Goal: Task Accomplishment & Management: Manage account settings

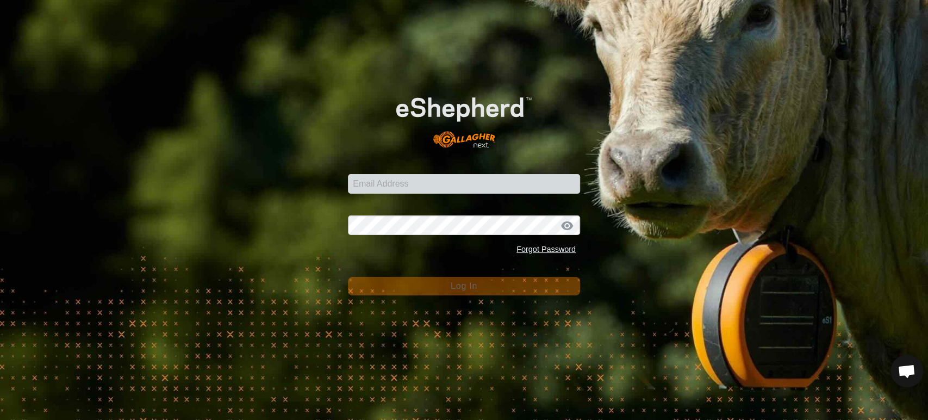
scroll to position [5698, 0]
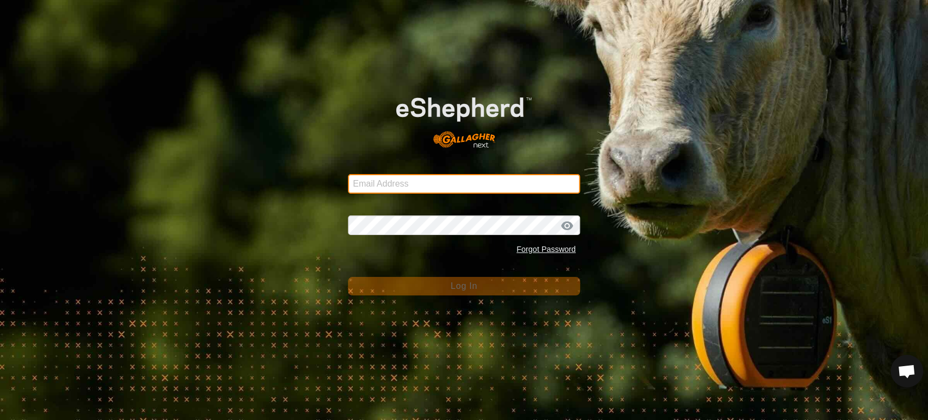
type input "atokad09@yahoo.com"
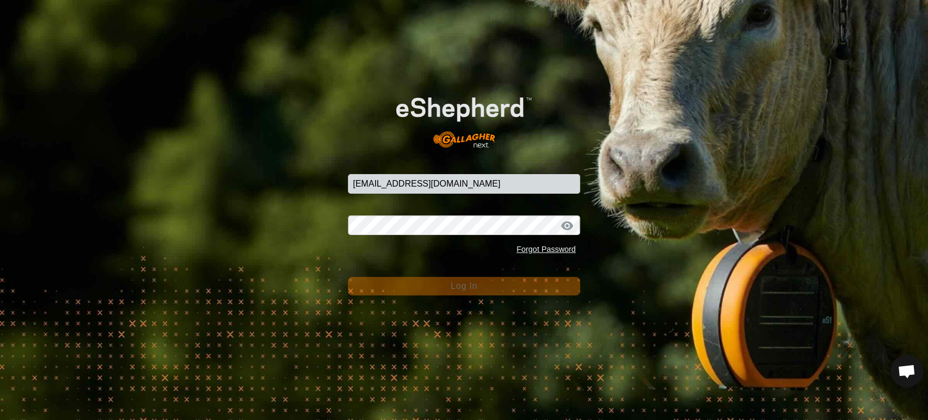
click at [461, 287] on span "Log In" at bounding box center [464, 285] width 27 height 9
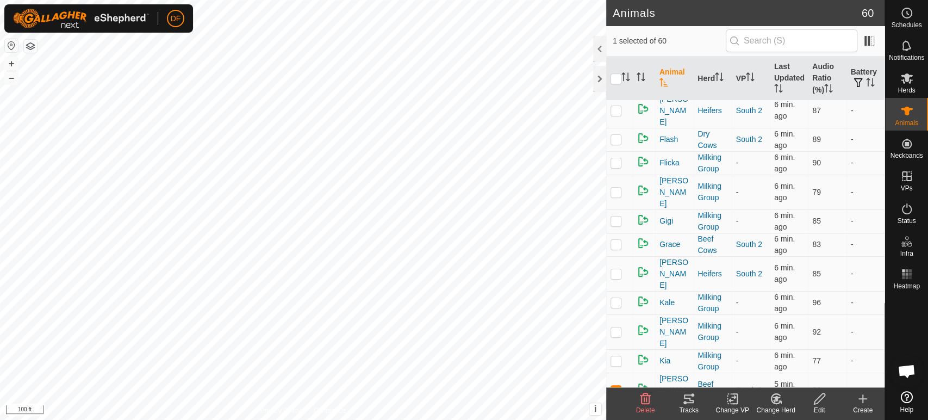
scroll to position [731, 0]
click at [664, 371] on span "[PERSON_NAME]" at bounding box center [674, 388] width 29 height 34
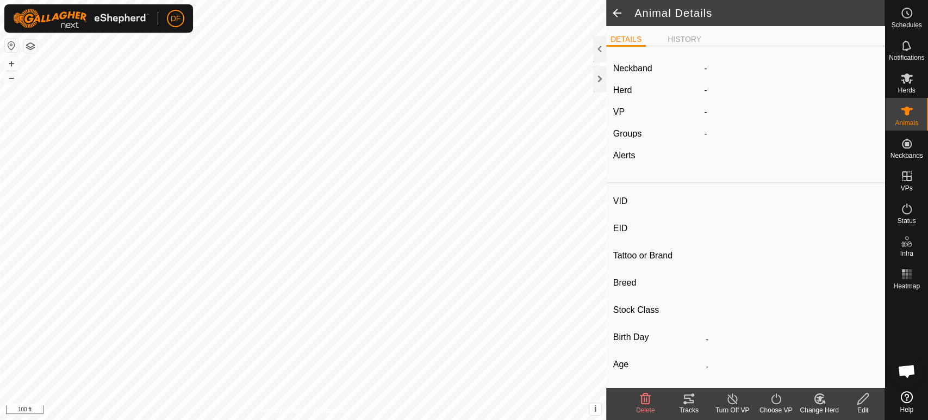
type input "[PERSON_NAME]"
type input "-"
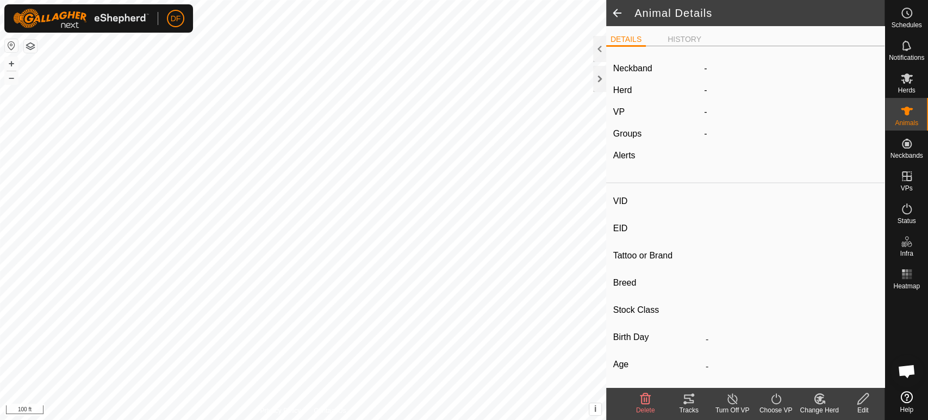
type input "-"
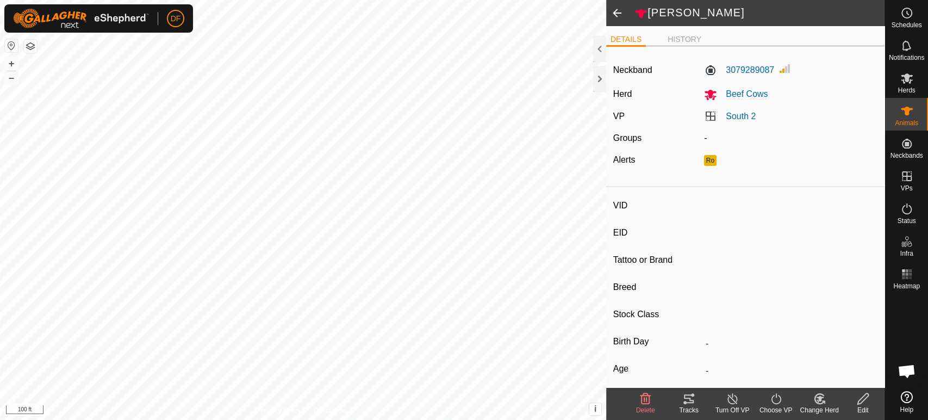
type input "[PERSON_NAME]"
type input "-"
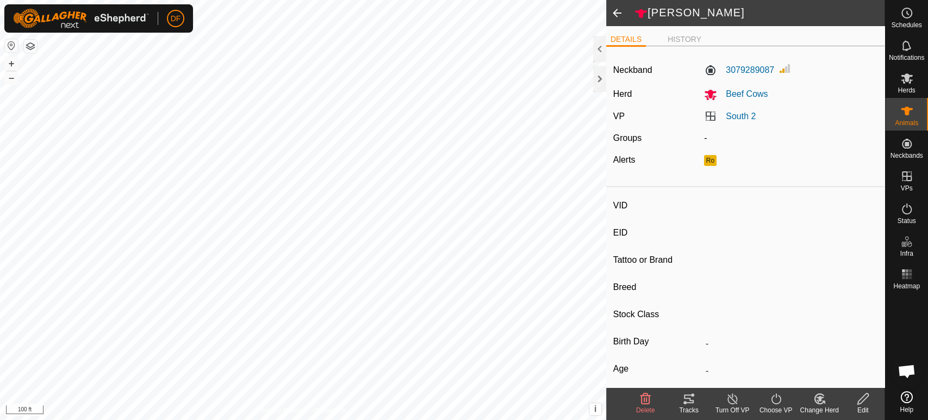
type input "-"
click at [912, 22] on span "Schedules" at bounding box center [906, 25] width 30 height 7
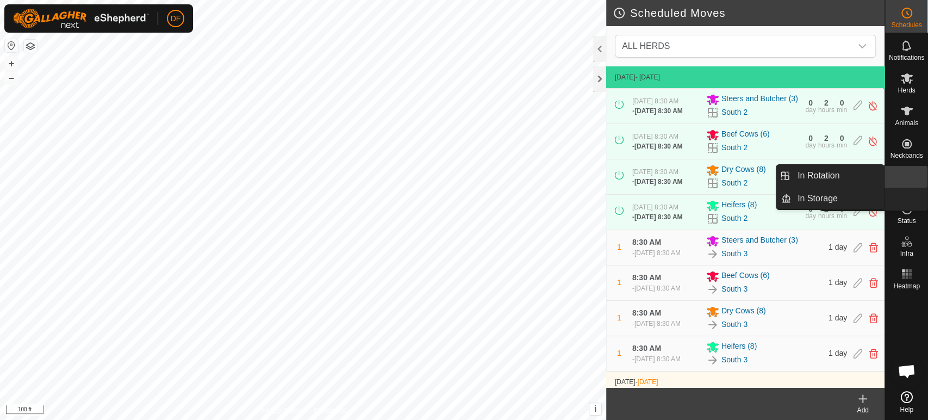
click at [909, 189] on link "In Storage" at bounding box center [881, 200] width 93 height 22
click at [866, 178] on link "In Rotation" at bounding box center [837, 176] width 93 height 22
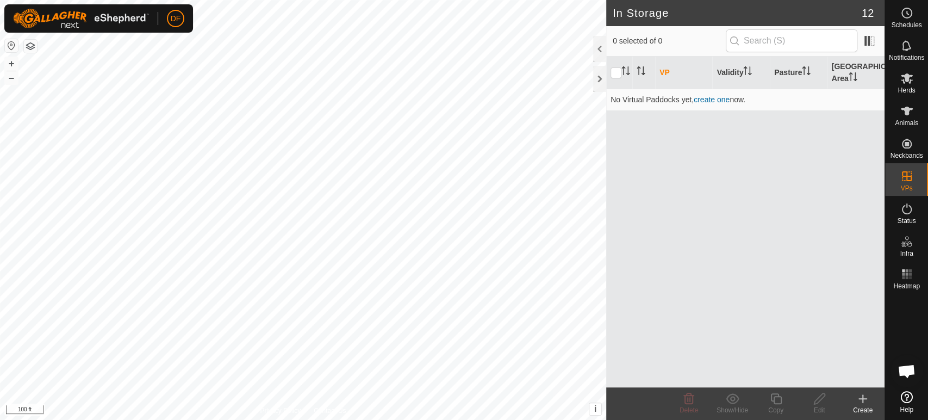
scroll to position [5698, 0]
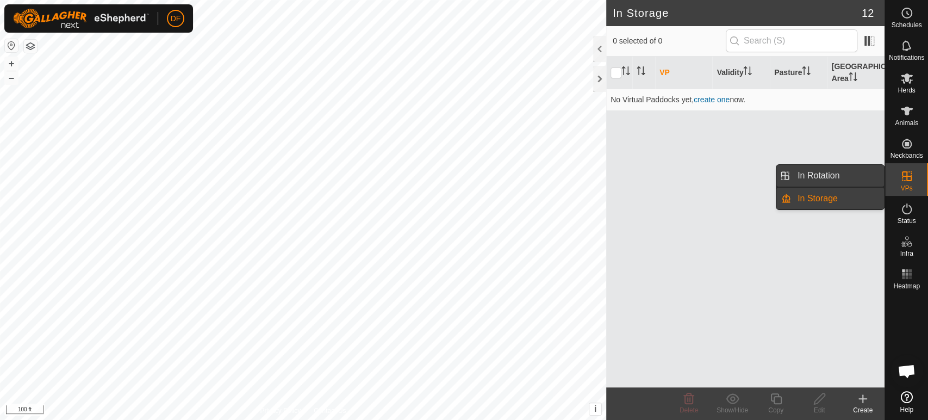
click at [845, 175] on link "In Rotation" at bounding box center [837, 176] width 93 height 22
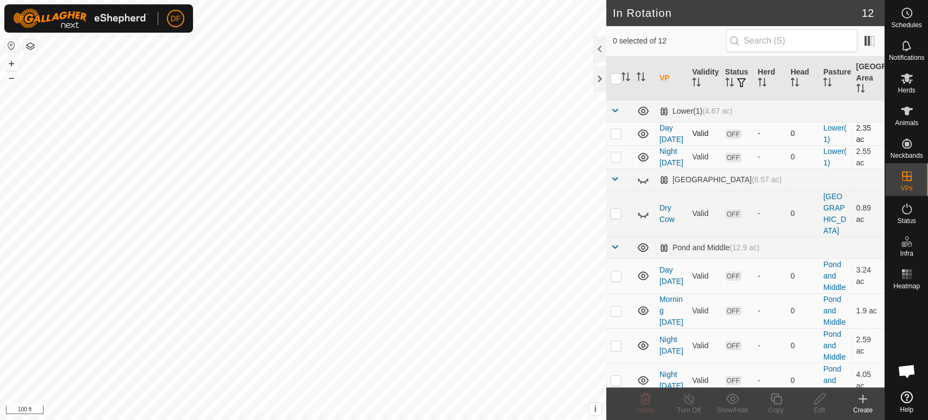
click at [617, 138] on p-checkbox at bounding box center [616, 133] width 11 height 9
checkbox input "true"
click at [617, 161] on p-checkbox at bounding box center [616, 156] width 11 height 9
checkbox input "true"
click at [655, 399] on delete-svg-icon at bounding box center [646, 398] width 44 height 13
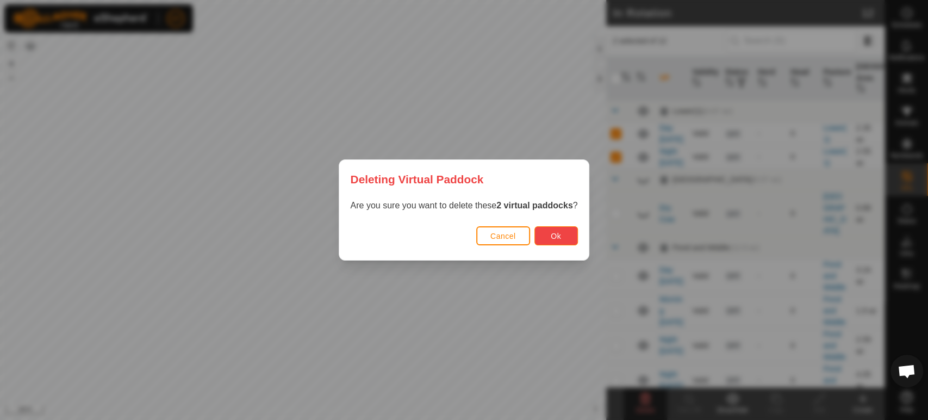
click at [549, 241] on button "Ok" at bounding box center [557, 235] width 44 height 19
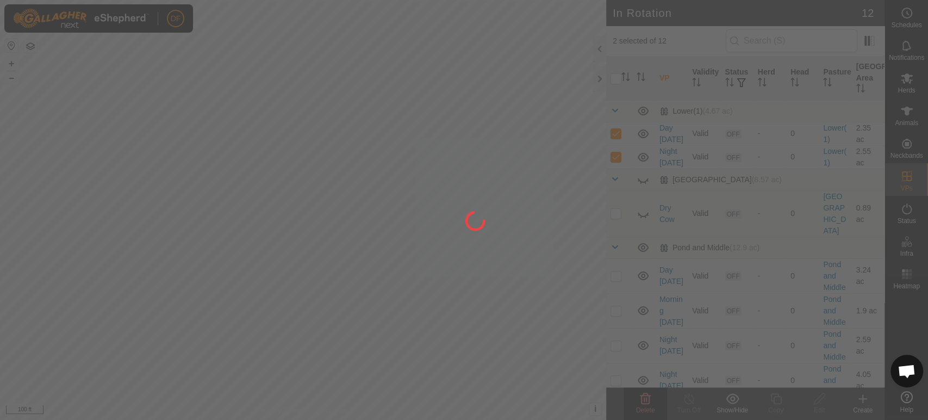
checkbox input "false"
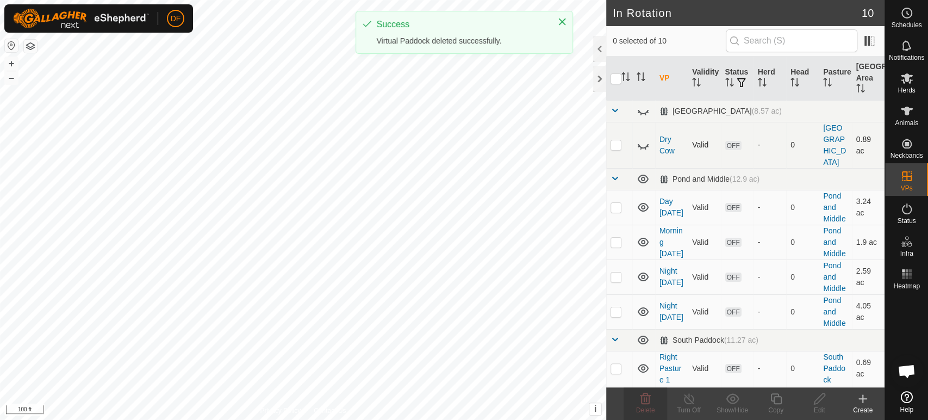
click at [646, 144] on icon at bounding box center [643, 146] width 11 height 4
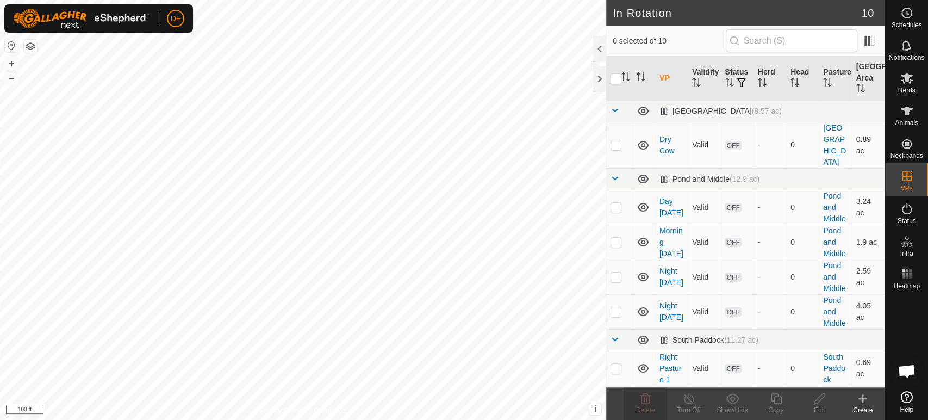
click at [619, 140] on p-checkbox at bounding box center [616, 144] width 11 height 9
checkbox input "true"
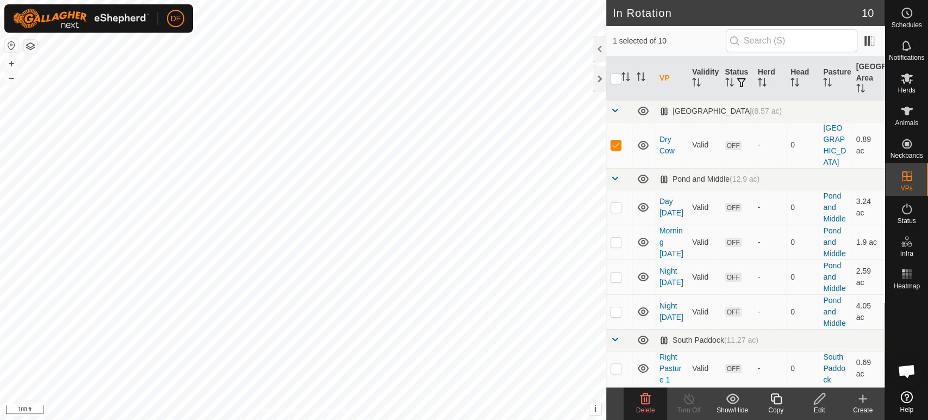
click at [653, 405] on div "Delete" at bounding box center [646, 410] width 44 height 10
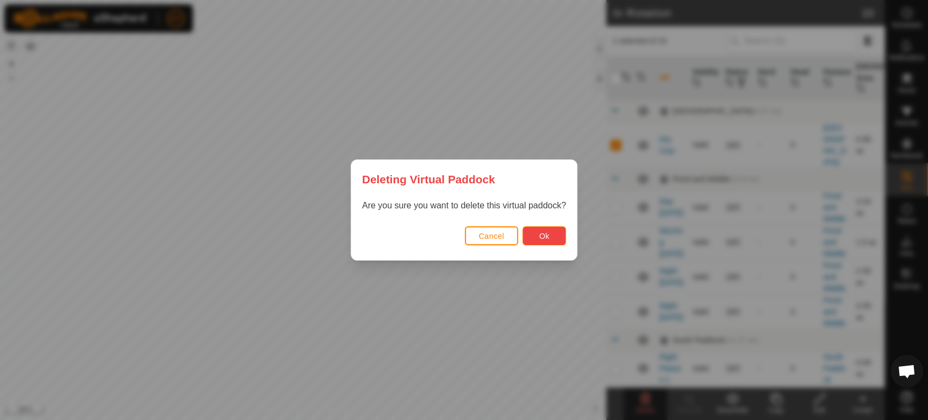
click at [536, 235] on button "Ok" at bounding box center [545, 235] width 44 height 19
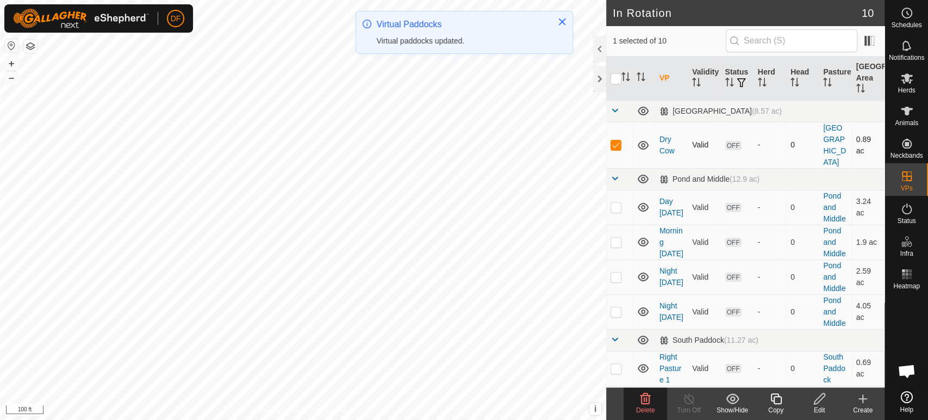
click at [618, 140] on p-checkbox at bounding box center [616, 144] width 11 height 9
checkbox input "false"
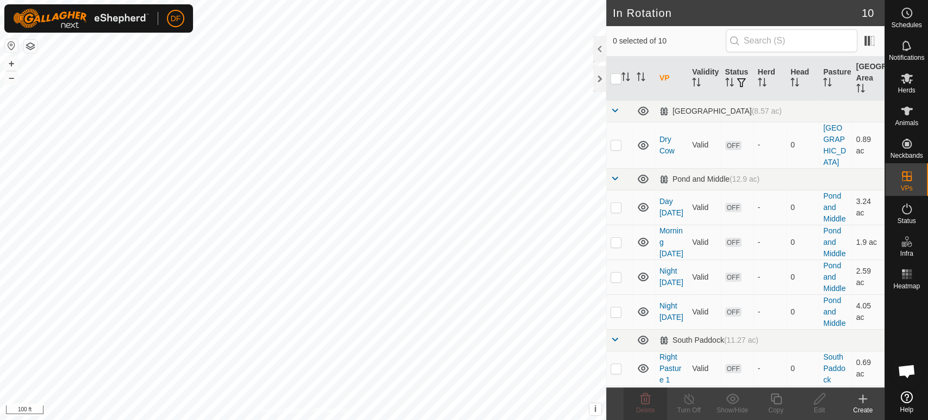
click at [617, 399] on p-checkbox at bounding box center [616, 403] width 11 height 9
click at [615, 399] on p-checkbox at bounding box center [616, 403] width 11 height 9
checkbox input "false"
click at [615, 111] on span at bounding box center [615, 110] width 9 height 9
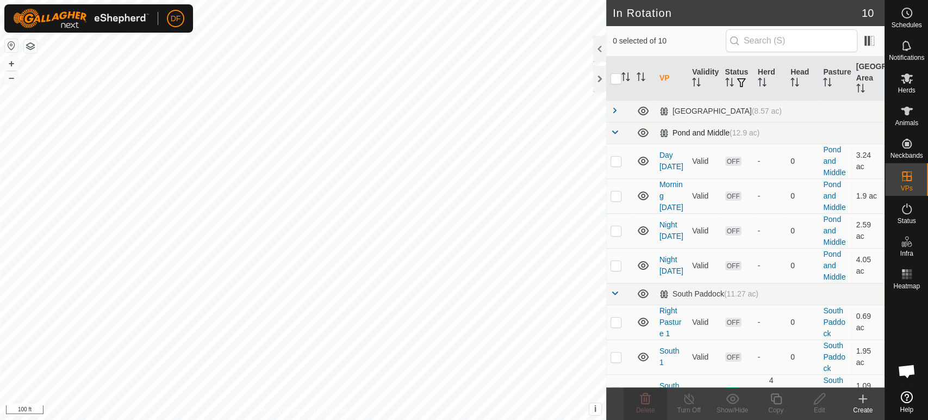
click at [614, 132] on span at bounding box center [615, 132] width 9 height 9
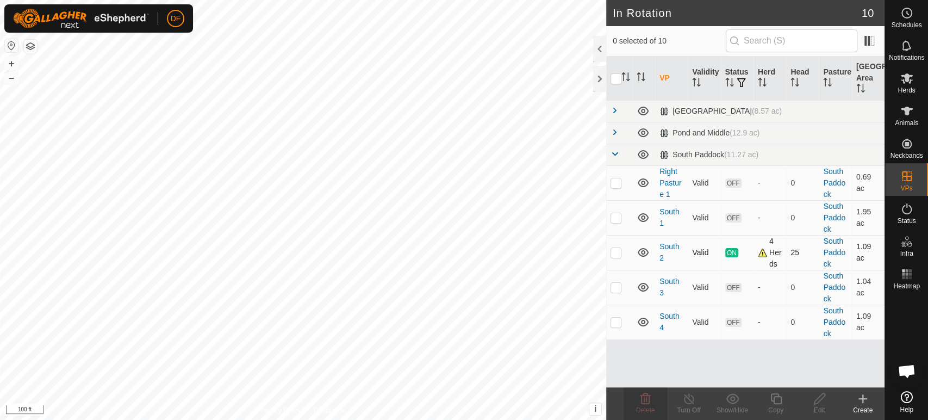
click at [617, 255] on p-checkbox at bounding box center [616, 252] width 11 height 9
checkbox input "true"
click at [773, 398] on icon at bounding box center [776, 398] width 11 height 11
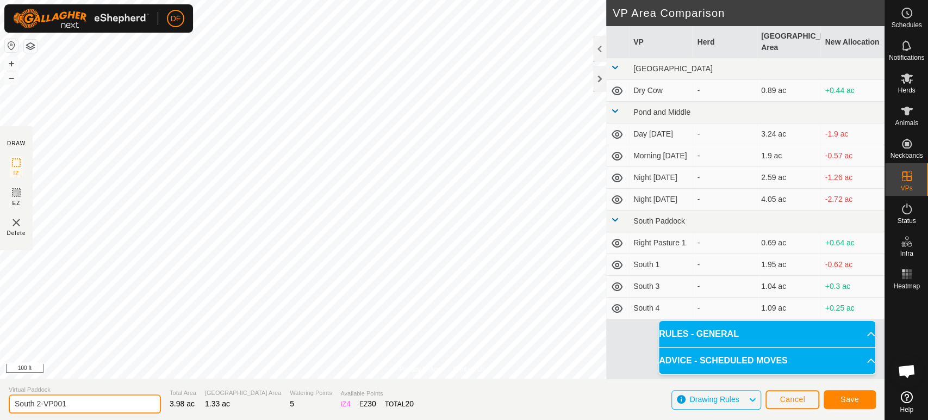
drag, startPoint x: 71, startPoint y: 404, endPoint x: 40, endPoint y: 404, distance: 30.5
click at [40, 404] on input "South 2-VP001" at bounding box center [85, 403] width 152 height 19
type input "South 2 to barn"
click at [838, 398] on button "Save" at bounding box center [850, 399] width 52 height 19
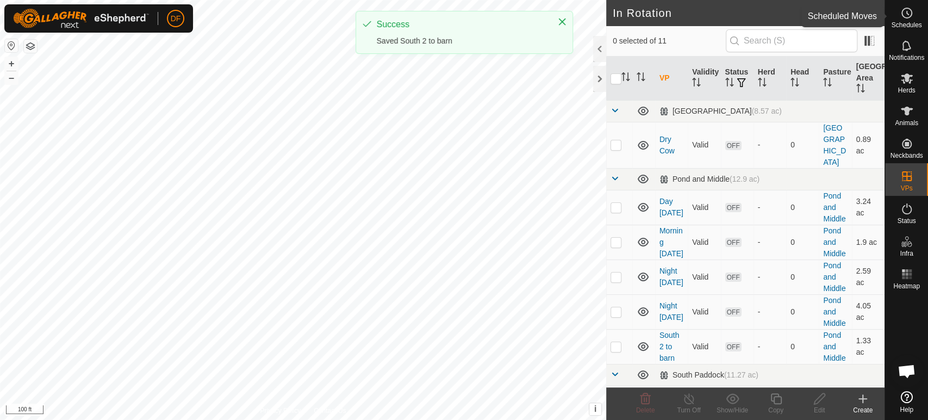
click at [906, 17] on circle at bounding box center [907, 13] width 10 height 10
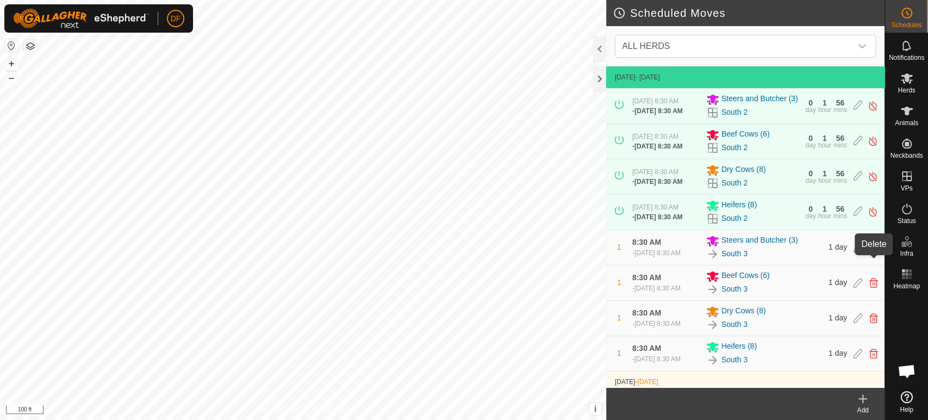
click at [873, 252] on icon at bounding box center [874, 248] width 9 height 10
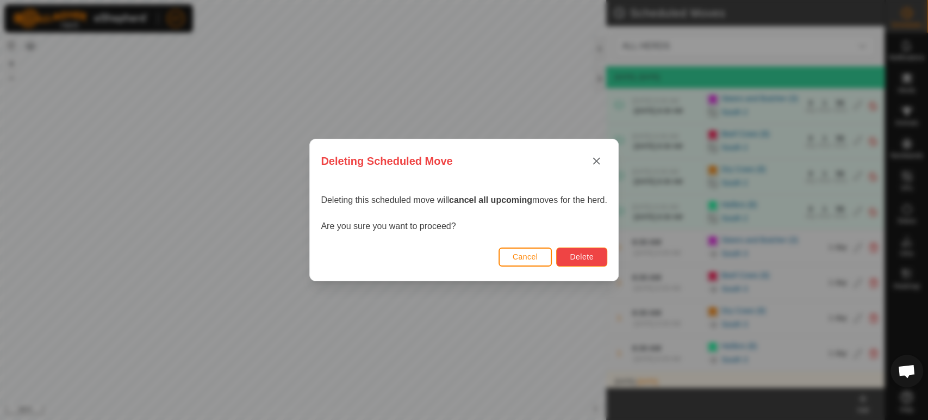
click at [574, 263] on button "Delete" at bounding box center [581, 256] width 51 height 19
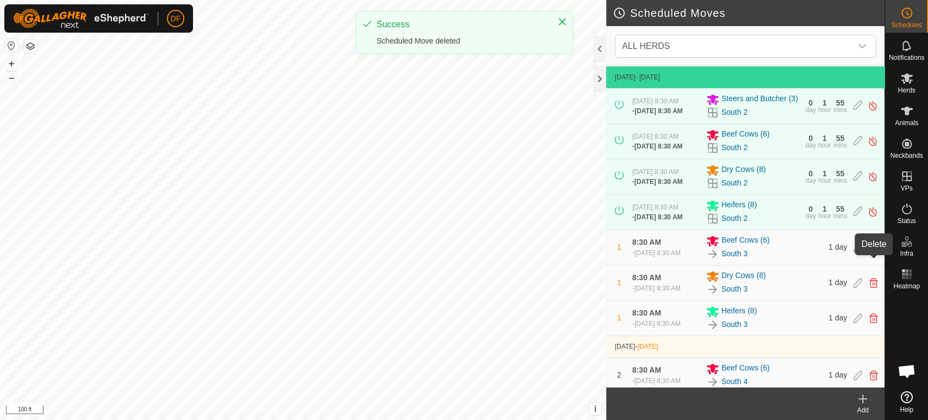
click at [875, 252] on icon at bounding box center [874, 248] width 9 height 10
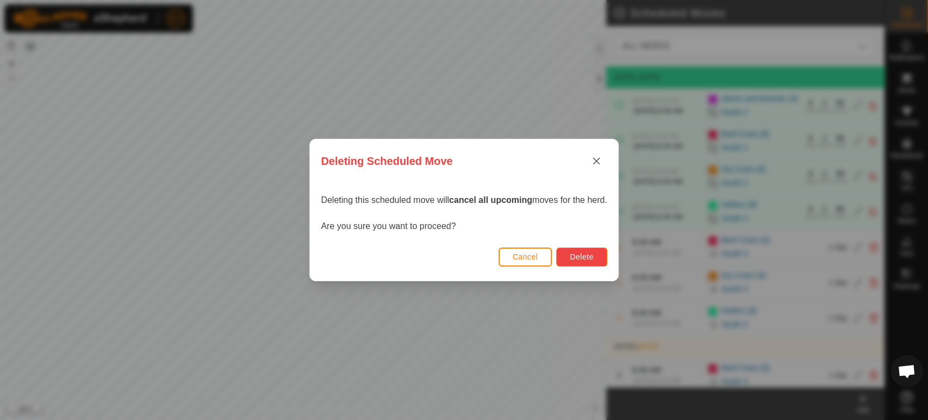
click at [583, 258] on span "Delete" at bounding box center [581, 256] width 23 height 9
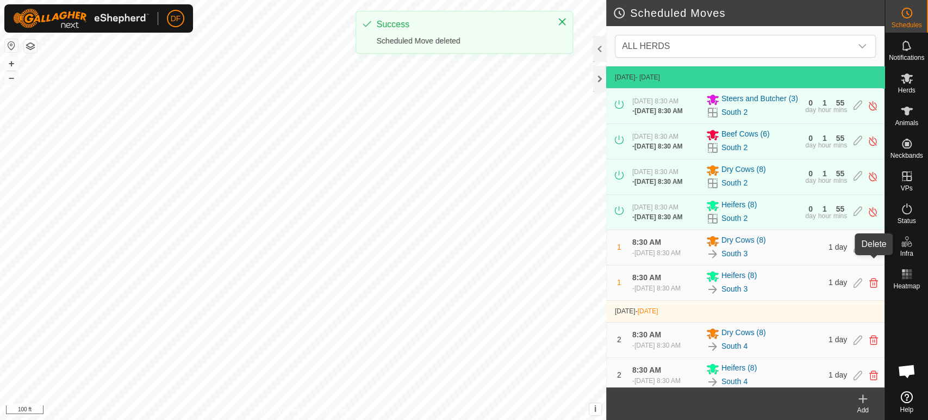
click at [875, 252] on icon at bounding box center [874, 248] width 9 height 10
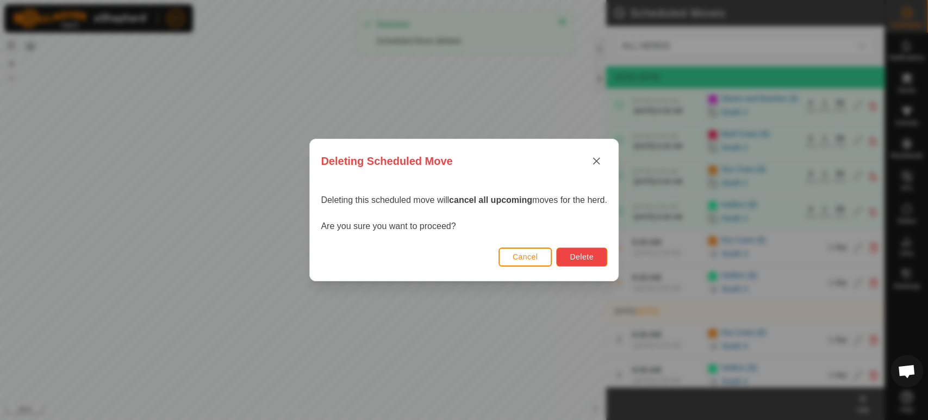
click at [576, 264] on button "Delete" at bounding box center [581, 256] width 51 height 19
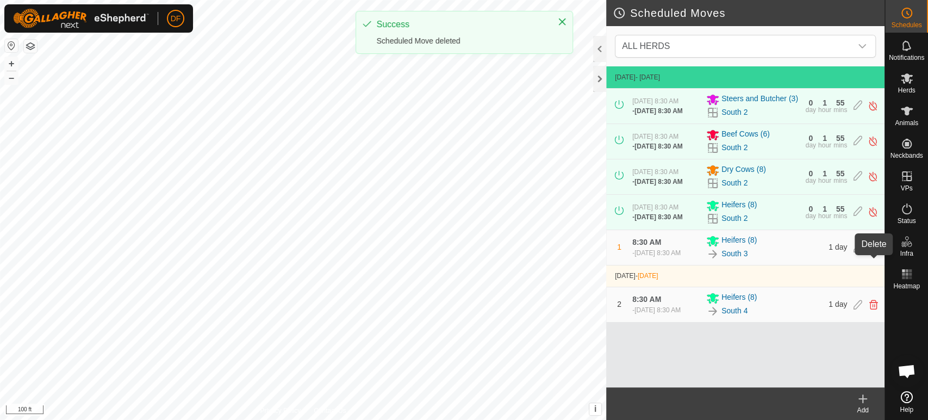
click at [871, 252] on icon at bounding box center [874, 248] width 9 height 10
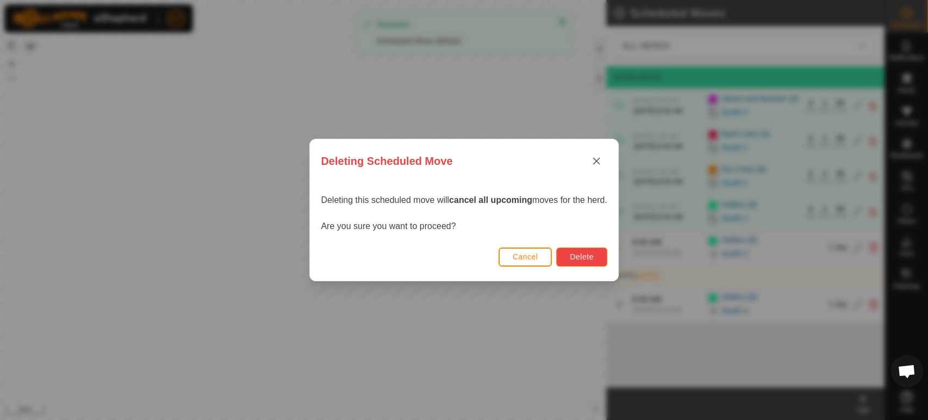
click at [575, 264] on button "Delete" at bounding box center [581, 256] width 51 height 19
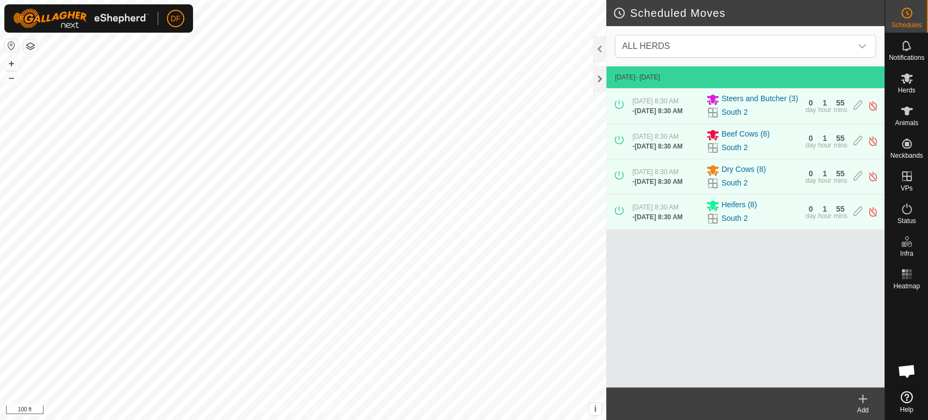
click at [865, 406] on div "Add" at bounding box center [863, 410] width 44 height 10
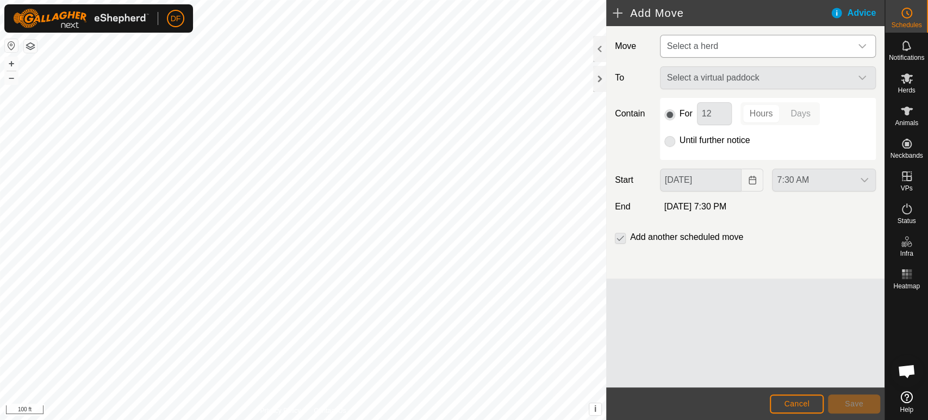
click at [705, 51] on span "Select a herd" at bounding box center [692, 45] width 51 height 9
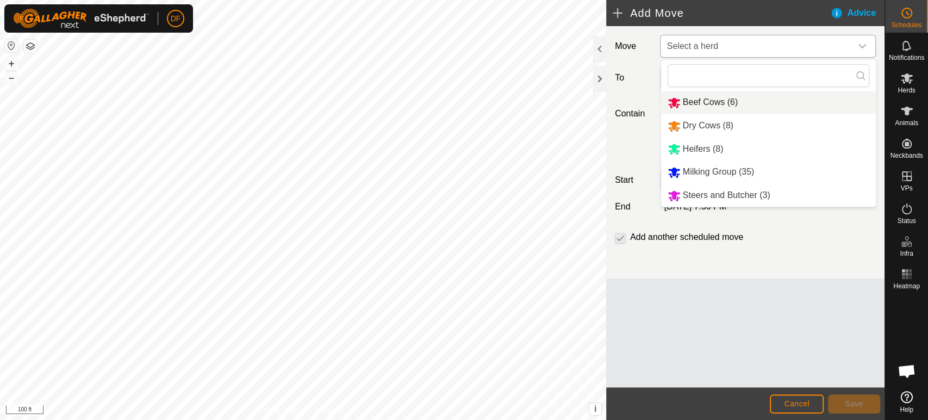
click at [706, 100] on li "Beef Cows (6)" at bounding box center [768, 102] width 215 height 22
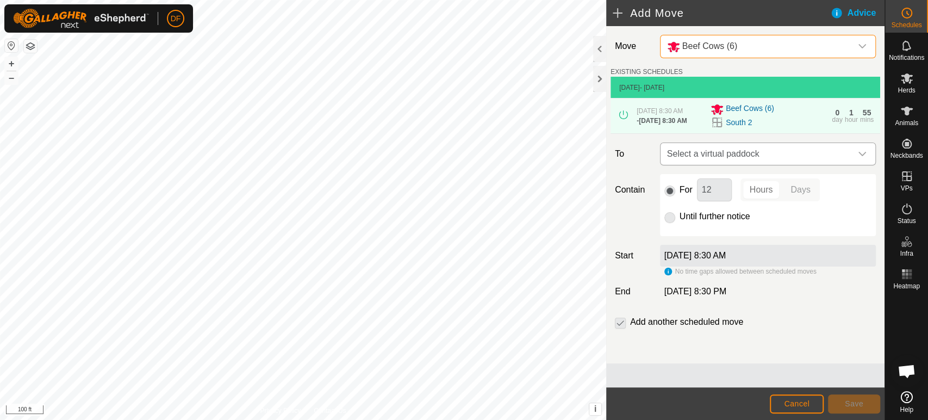
click at [706, 164] on span "Select a virtual paddock" at bounding box center [757, 154] width 189 height 22
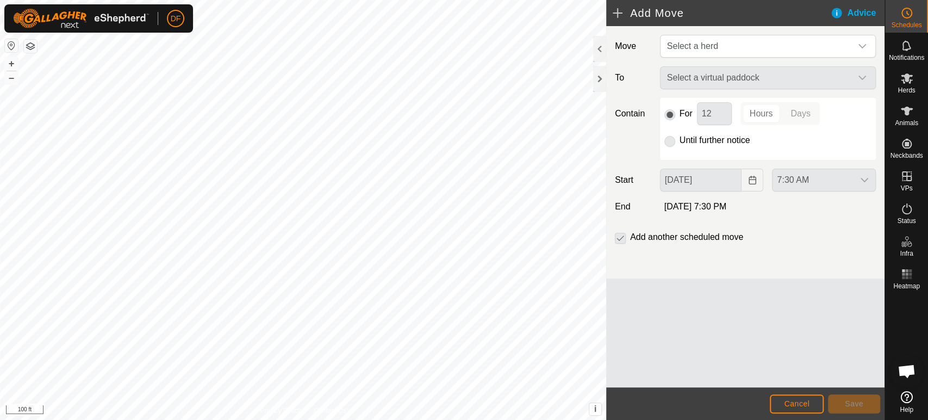
scroll to position [5698, 0]
click at [726, 44] on span "Select a herd" at bounding box center [757, 46] width 189 height 22
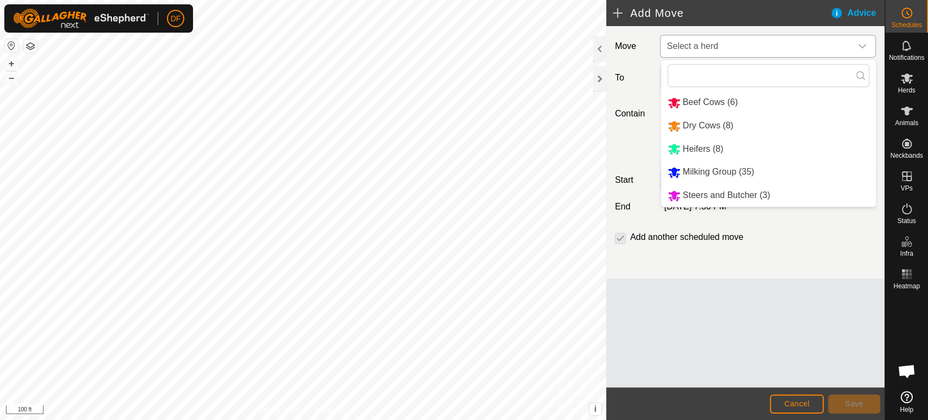
click at [710, 95] on li "Beef Cows (6)" at bounding box center [768, 102] width 215 height 22
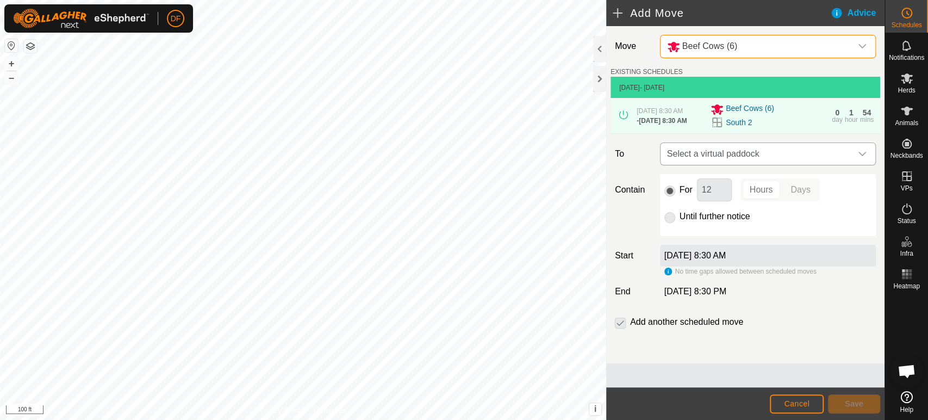
click at [709, 158] on span "Select a virtual paddock" at bounding box center [757, 154] width 189 height 22
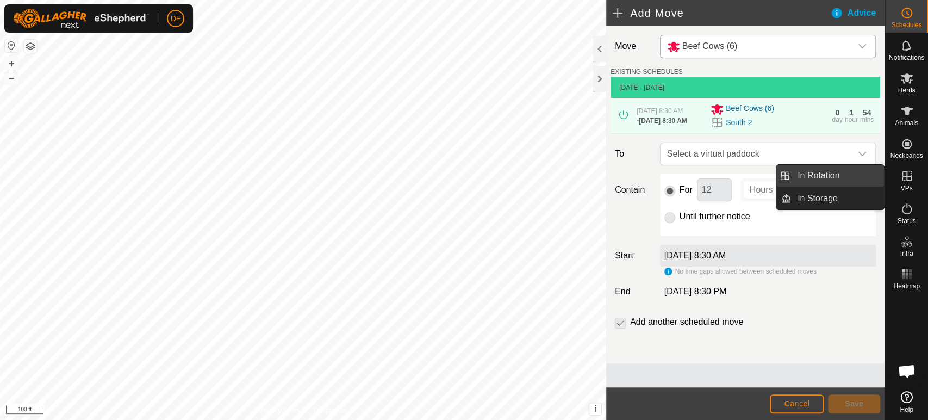
click at [869, 178] on link "In Rotation" at bounding box center [837, 176] width 93 height 22
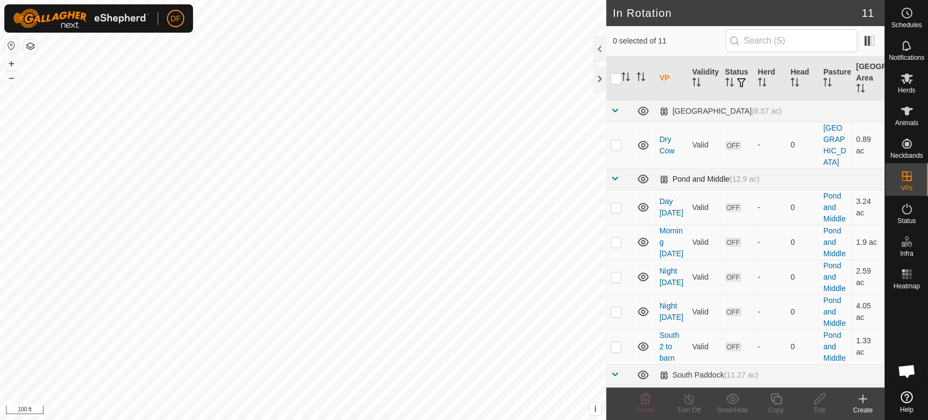
click at [615, 174] on span at bounding box center [615, 178] width 9 height 9
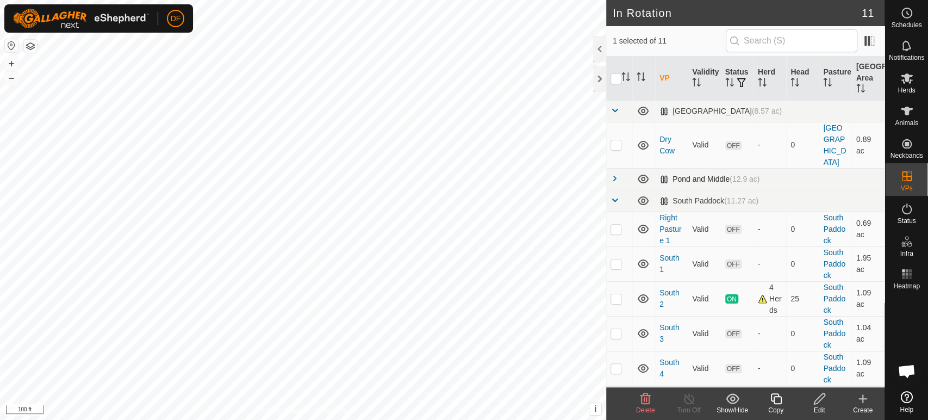
click at [613, 174] on span at bounding box center [615, 178] width 9 height 9
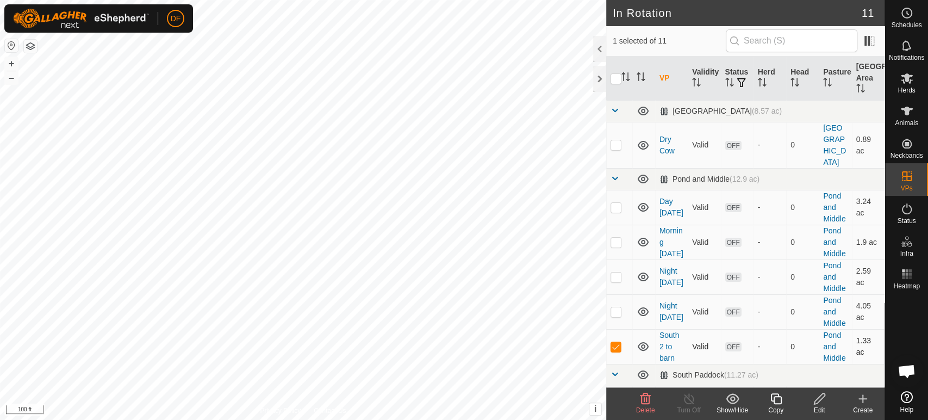
click at [616, 342] on p-checkbox at bounding box center [616, 346] width 11 height 9
checkbox input "false"
click at [622, 225] on td at bounding box center [619, 242] width 26 height 35
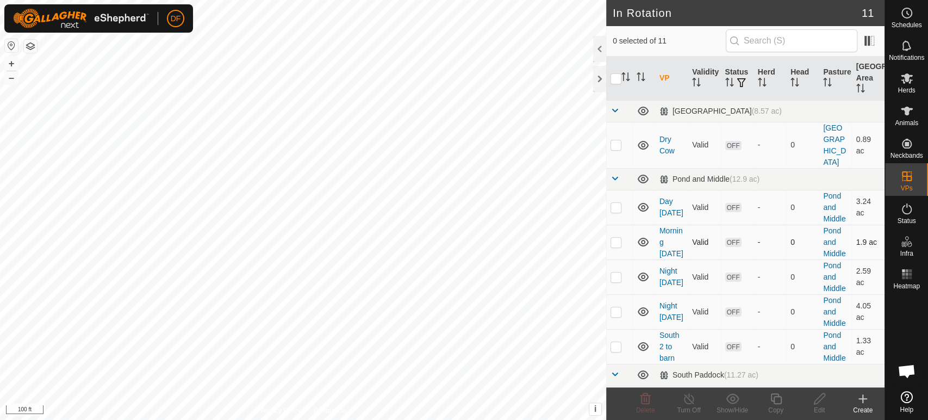
checkbox input "true"
click at [810, 406] on div "Edit" at bounding box center [820, 410] width 44 height 10
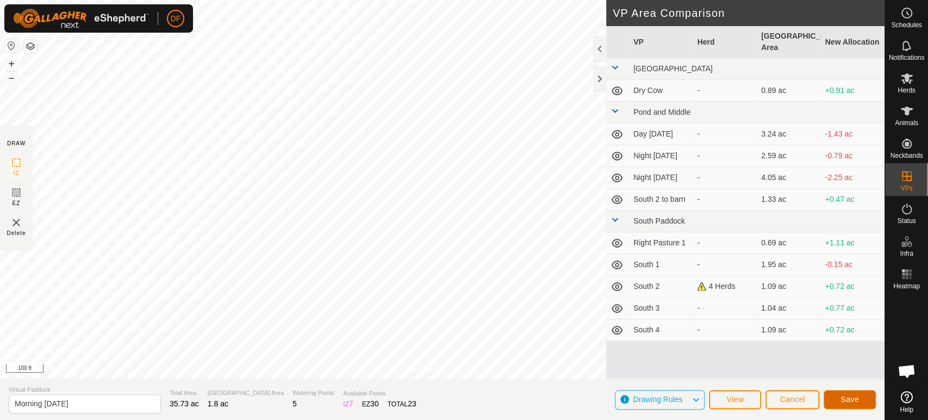
click at [837, 399] on button "Save" at bounding box center [850, 399] width 52 height 19
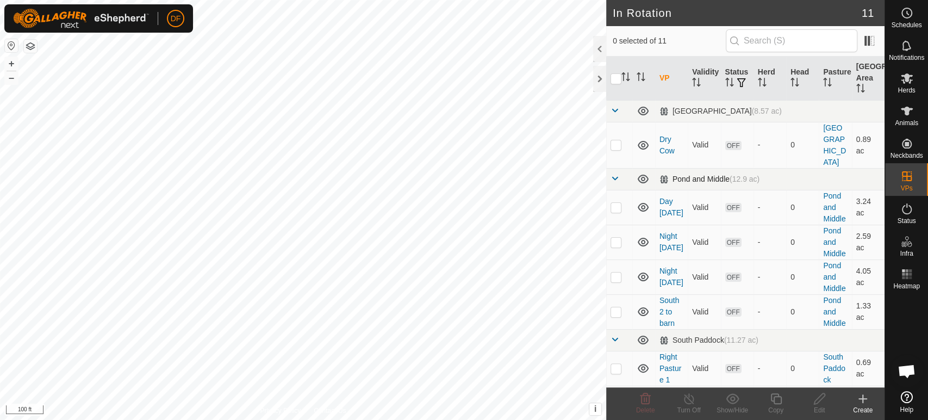
click at [615, 174] on span at bounding box center [615, 178] width 9 height 9
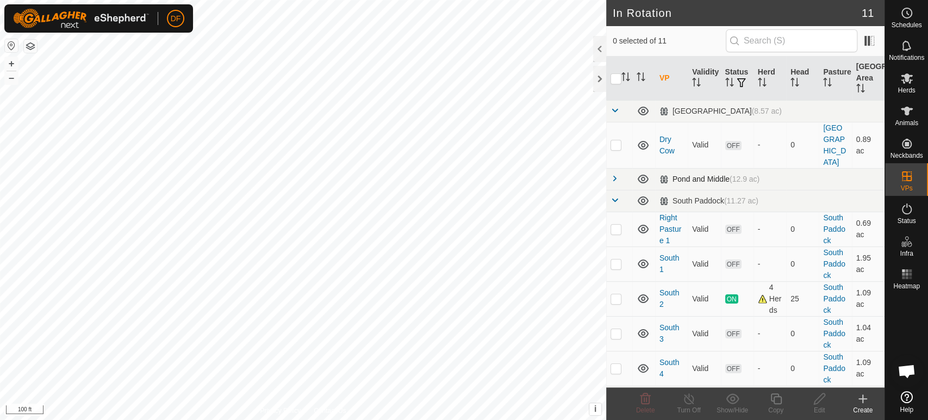
click at [615, 174] on span at bounding box center [615, 178] width 9 height 9
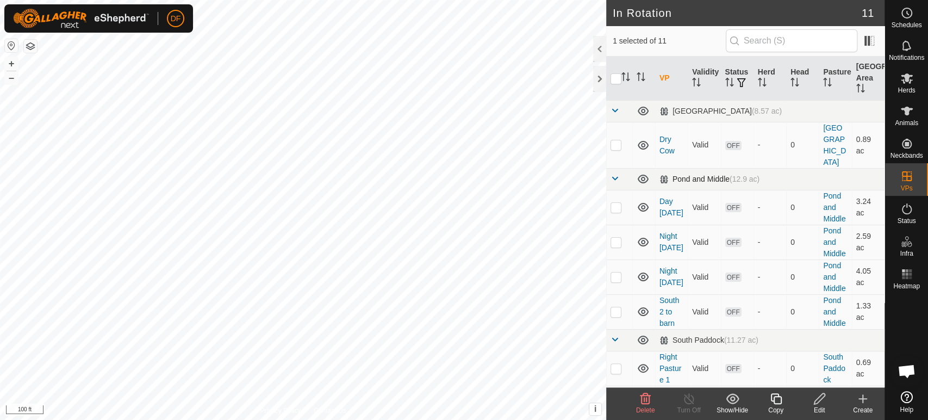
click at [618, 174] on span at bounding box center [615, 178] width 9 height 9
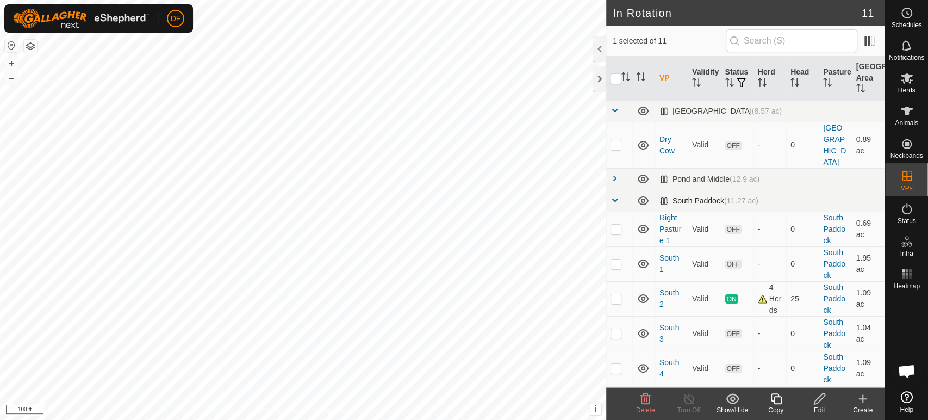
click at [615, 196] on span at bounding box center [615, 200] width 9 height 9
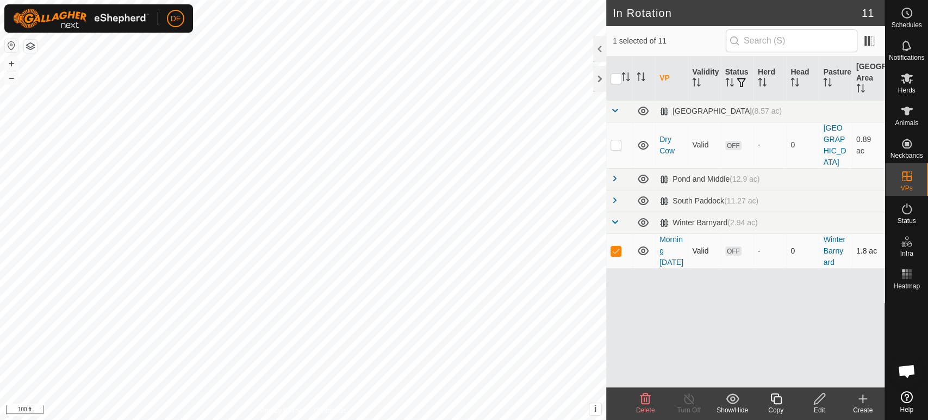
click at [616, 246] on p-checkbox at bounding box center [616, 250] width 11 height 9
checkbox input "false"
click at [617, 174] on span at bounding box center [615, 178] width 9 height 9
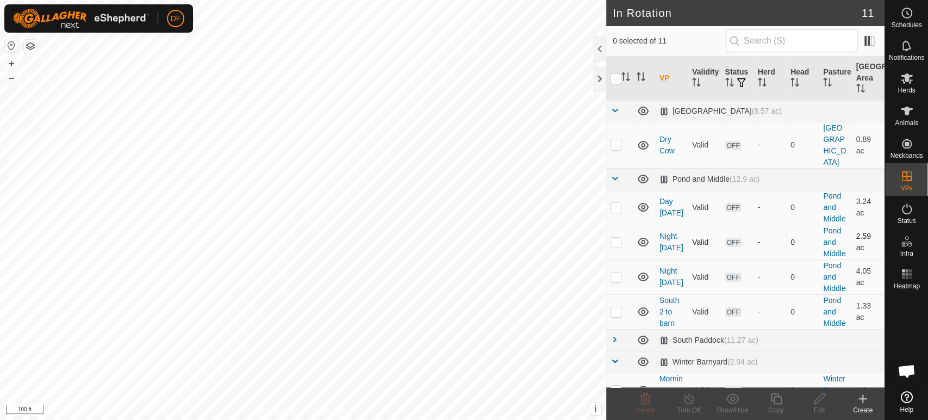
click at [616, 238] on p-checkbox at bounding box center [616, 242] width 11 height 9
checkbox input "true"
click at [817, 407] on div "Edit" at bounding box center [820, 410] width 44 height 10
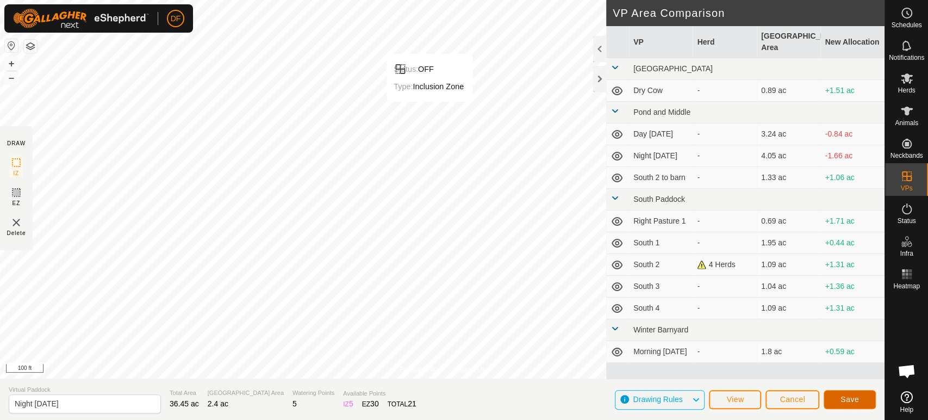
click at [851, 402] on span "Save" at bounding box center [850, 399] width 18 height 9
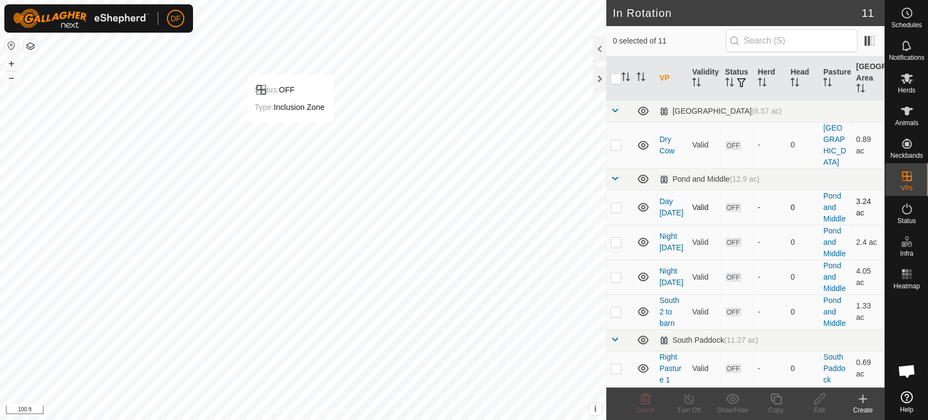
click at [616, 203] on p-checkbox at bounding box center [616, 207] width 11 height 9
checkbox input "true"
click at [815, 412] on div "Edit" at bounding box center [820, 410] width 44 height 10
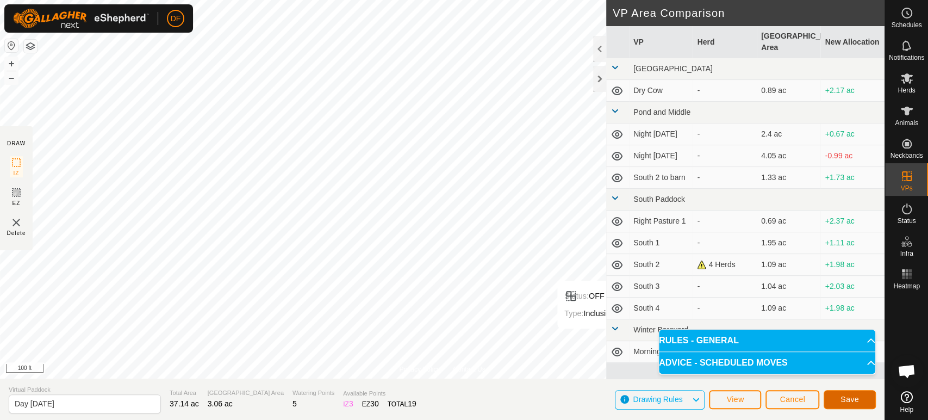
click at [853, 395] on span "Save" at bounding box center [850, 399] width 18 height 9
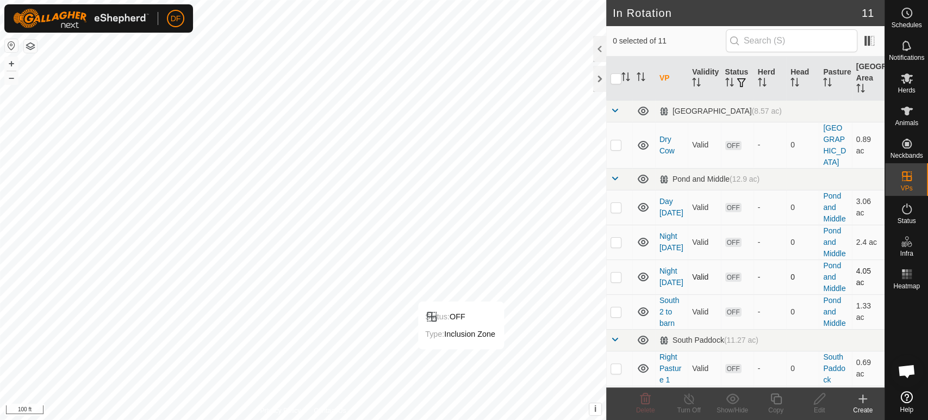
click at [615, 272] on p-checkbox at bounding box center [616, 276] width 11 height 9
checkbox input "true"
click at [819, 405] on div "Edit" at bounding box center [820, 410] width 44 height 10
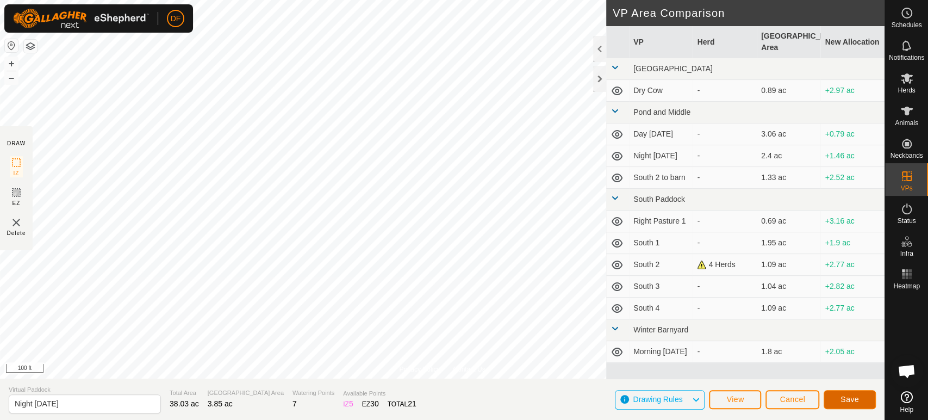
click at [846, 402] on span "Save" at bounding box center [850, 399] width 18 height 9
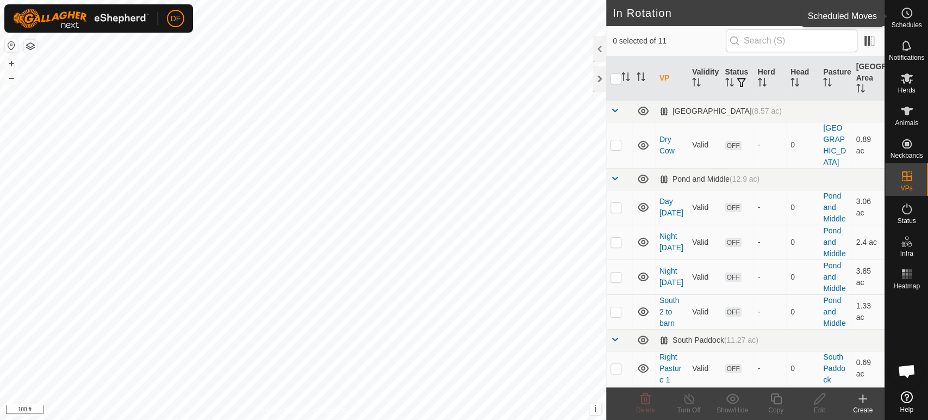
click at [912, 9] on icon at bounding box center [907, 13] width 13 height 13
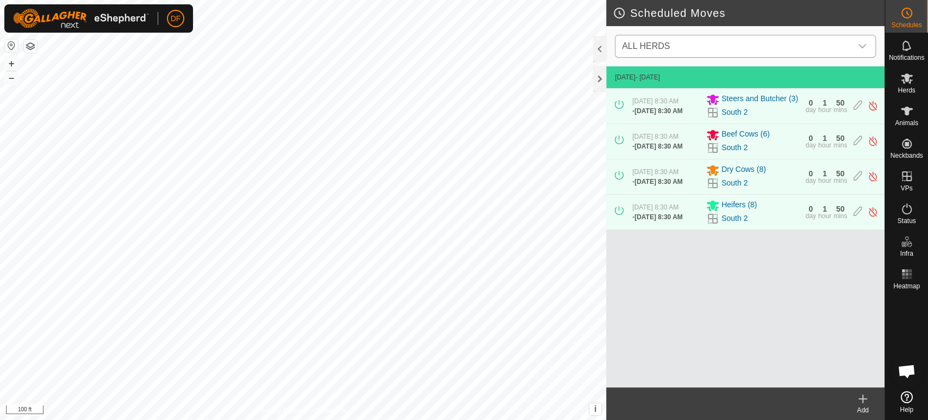
click at [857, 48] on div "dropdown trigger" at bounding box center [863, 46] width 22 height 22
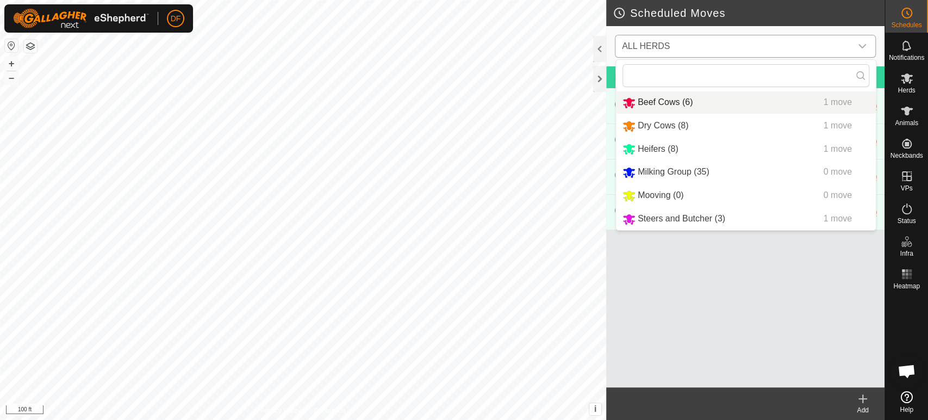
click at [681, 106] on span "Beef Cows (6)" at bounding box center [665, 101] width 55 height 9
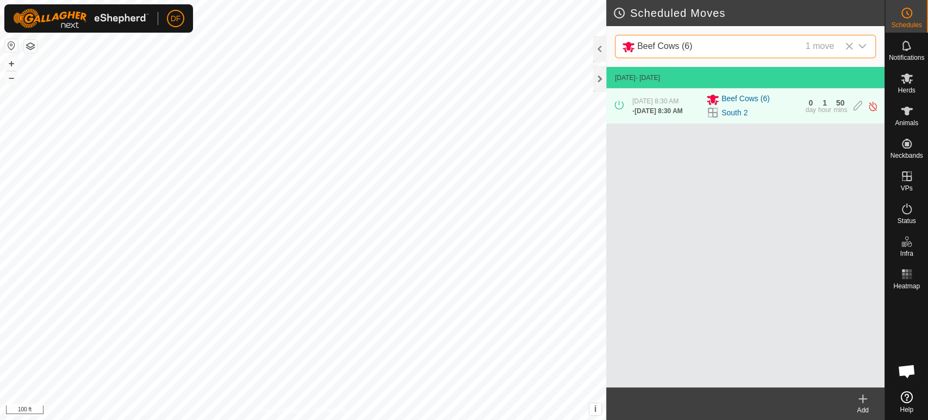
click at [862, 401] on icon at bounding box center [863, 398] width 13 height 13
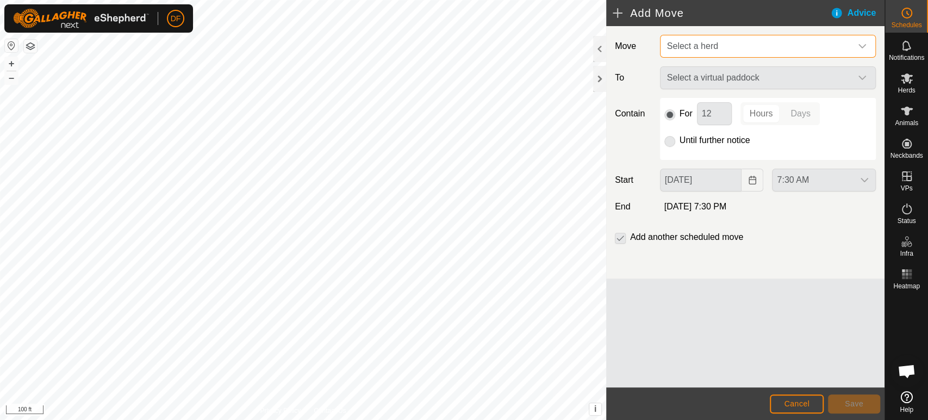
click at [730, 51] on span "Select a herd" at bounding box center [757, 46] width 189 height 22
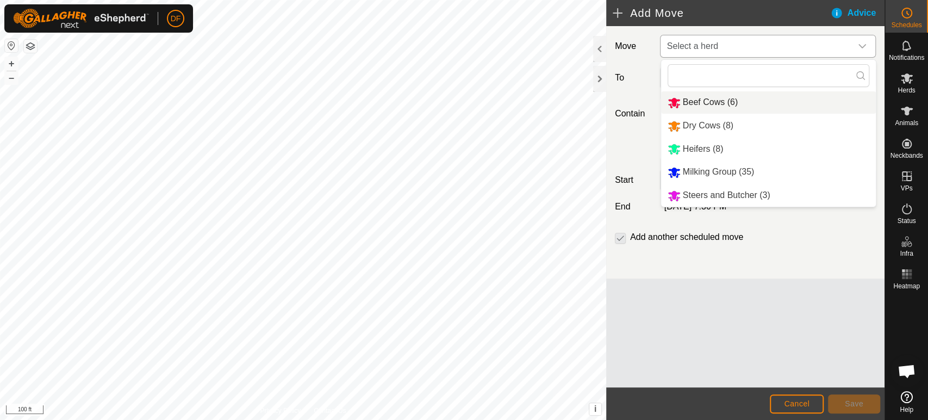
click at [709, 103] on li "Beef Cows (6)" at bounding box center [768, 102] width 215 height 22
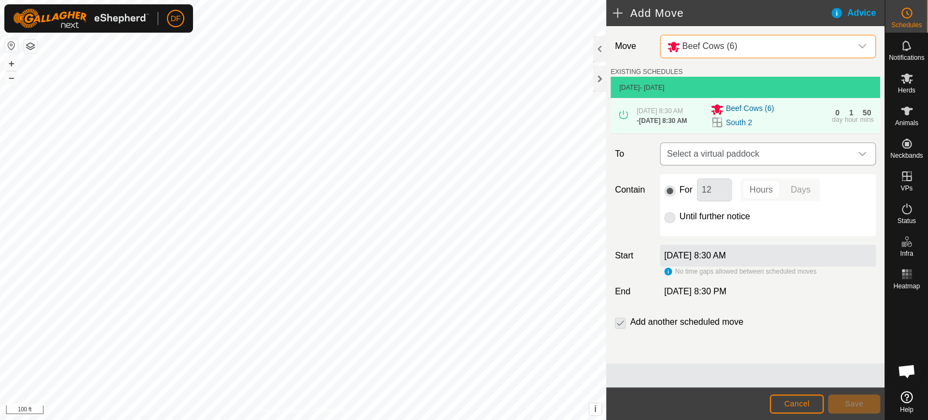
click at [720, 150] on span "Select a virtual paddock" at bounding box center [757, 154] width 189 height 22
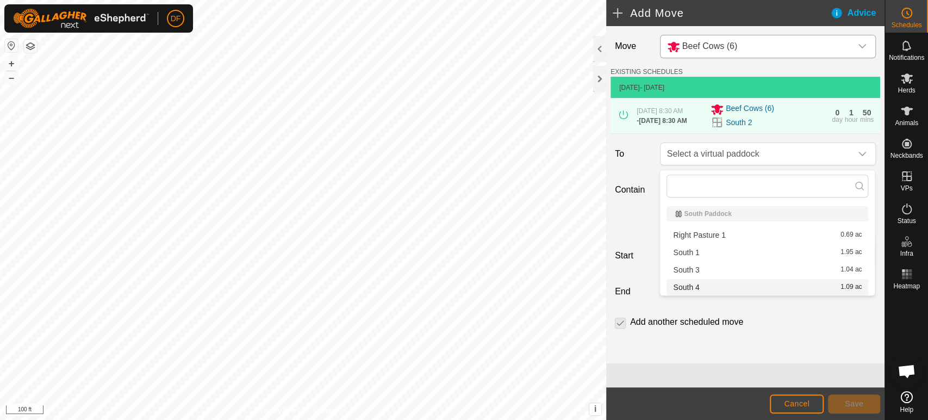
click at [715, 363] on div "Move Beef Cows (6) EXISTING SCHEDULES [DATE] - [DATE] [DATE] 8:30 AM - [DATE] 8…" at bounding box center [745, 194] width 278 height 337
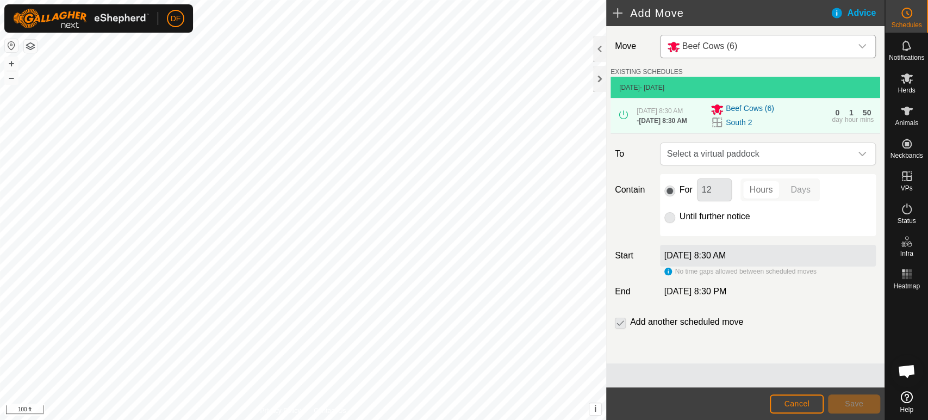
click at [907, 367] on span "Open chat" at bounding box center [907, 371] width 18 height 15
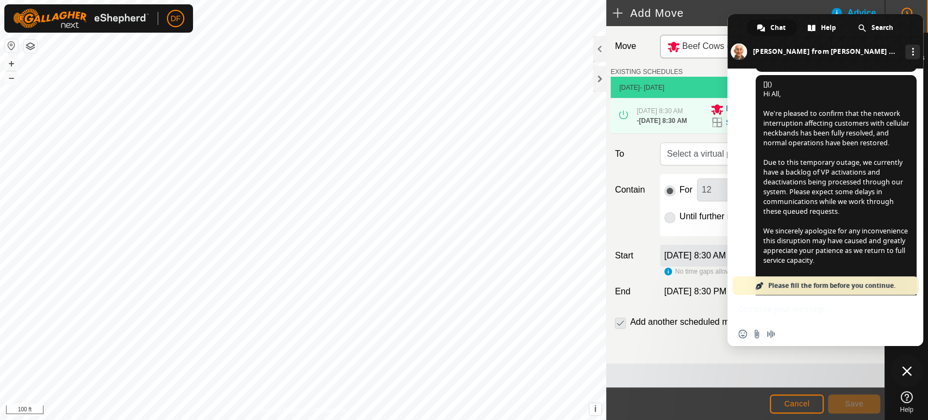
click at [777, 320] on div "Insert an emoji Send a file Audio message" at bounding box center [826, 320] width 196 height 51
click at [815, 289] on span "Please fill the form before you continue." at bounding box center [831, 285] width 127 height 18
click at [851, 105] on span "[]() Hi All, We're pleased to confirm that the network interruption affecting c…" at bounding box center [836, 192] width 161 height 234
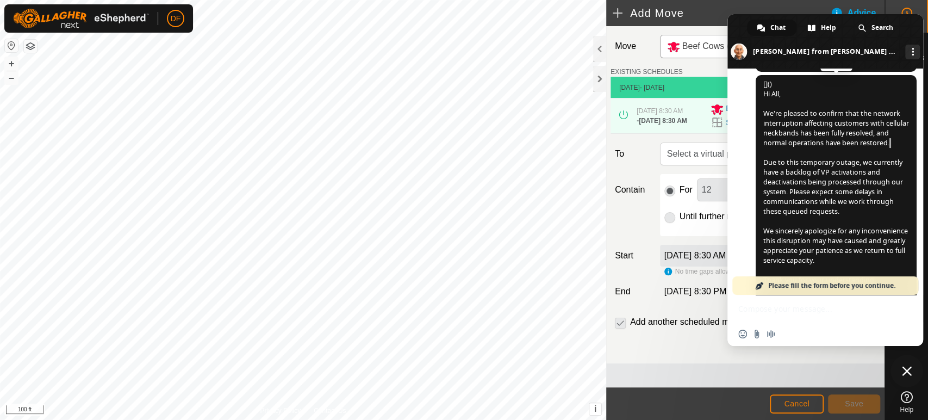
click at [851, 105] on span "[]() Hi All, We're pleased to confirm that the network interruption affecting c…" at bounding box center [836, 192] width 161 height 234
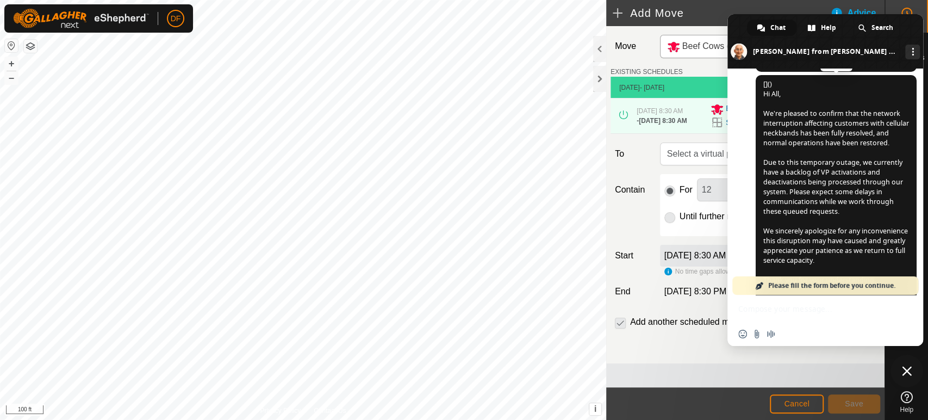
click at [851, 105] on span "[]() Hi All, We're pleased to confirm that the network interruption affecting c…" at bounding box center [836, 192] width 161 height 234
click at [768, 33] on div "Chat" at bounding box center [771, 28] width 49 height 16
click at [906, 58] on div "More channels" at bounding box center [913, 52] width 15 height 15
click at [797, 281] on span "Please fill the form before you continue." at bounding box center [831, 285] width 127 height 18
click at [796, 286] on span "Please fill the form before you continue." at bounding box center [831, 285] width 127 height 18
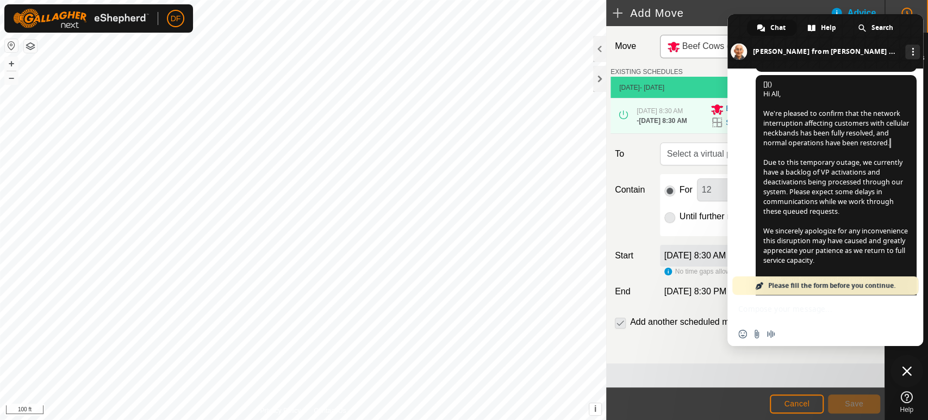
click at [753, 325] on div "Insert an emoji Send a file Audio message" at bounding box center [826, 334] width 196 height 24
click at [782, 308] on div "Insert an emoji Send a file Audio message" at bounding box center [826, 320] width 196 height 51
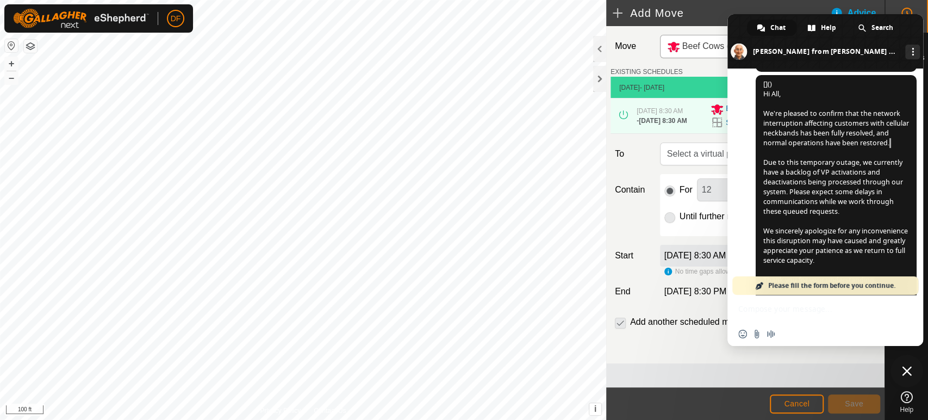
click at [819, 306] on div "Insert an emoji Send a file Audio message" at bounding box center [826, 320] width 196 height 51
click at [790, 209] on span "[]() Hi All, We're pleased to confirm that the network interruption affecting c…" at bounding box center [836, 192] width 161 height 234
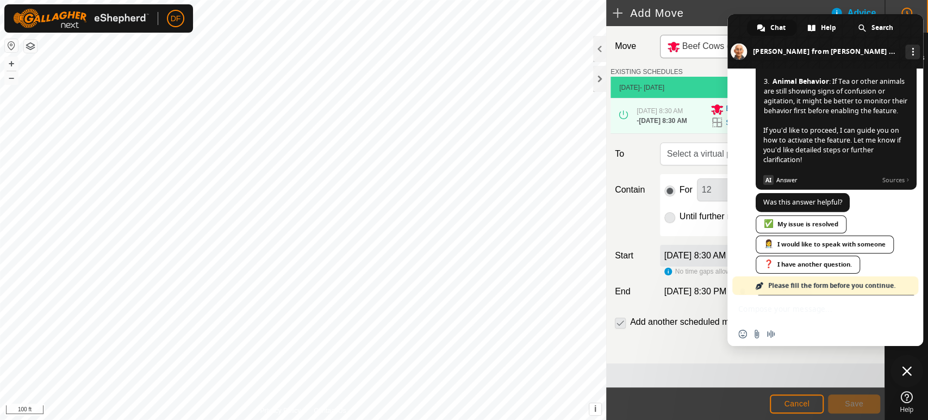
scroll to position [4756, 0]
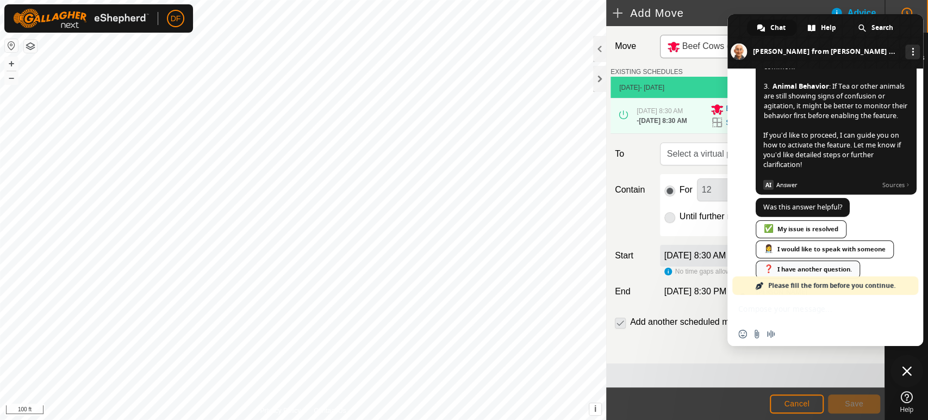
click at [799, 261] on div "❓ I have another question." at bounding box center [808, 270] width 104 height 18
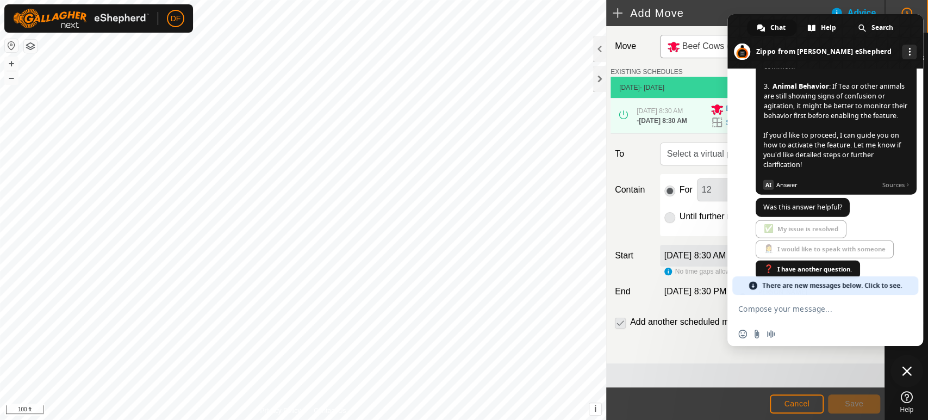
click at [796, 288] on div "[PERSON_NAME], I have activated the return to paddock feature. Some warning: th…" at bounding box center [836, 420] width 161 height 265
click at [790, 303] on span "Hey [PERSON_NAME], I have activated the return to paddock feature. Some warning…" at bounding box center [837, 425] width 146 height 244
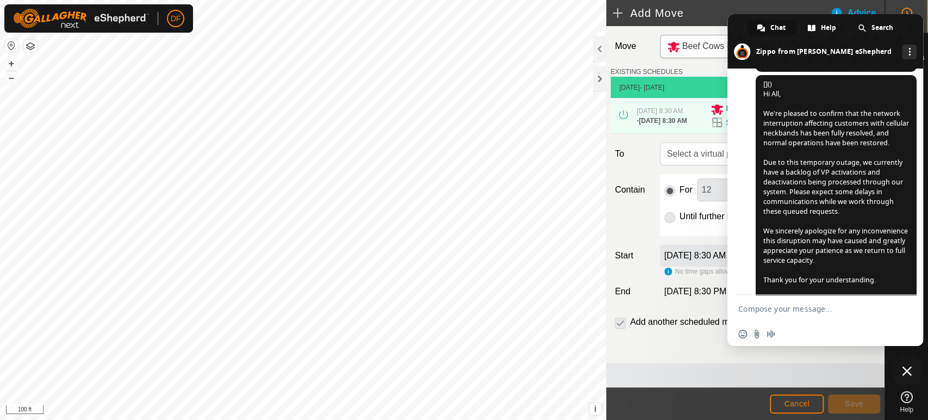
scroll to position [5680, 0]
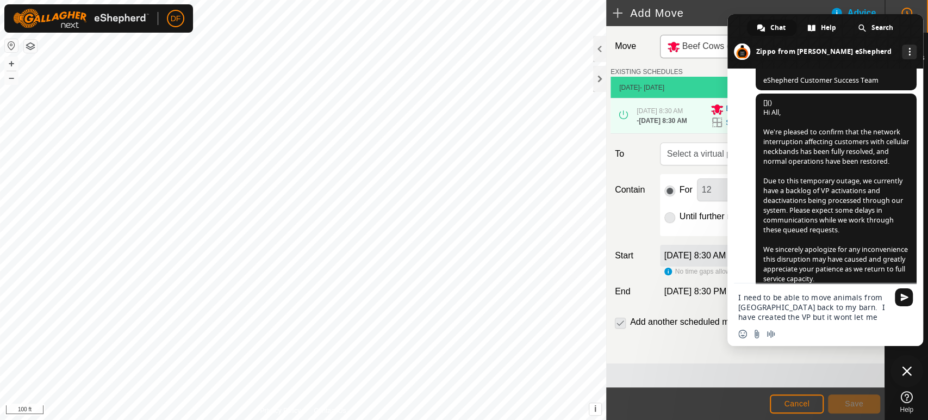
type textarea "I need to be able to move animals from [GEOGRAPHIC_DATA] back to my barn. I hav…"
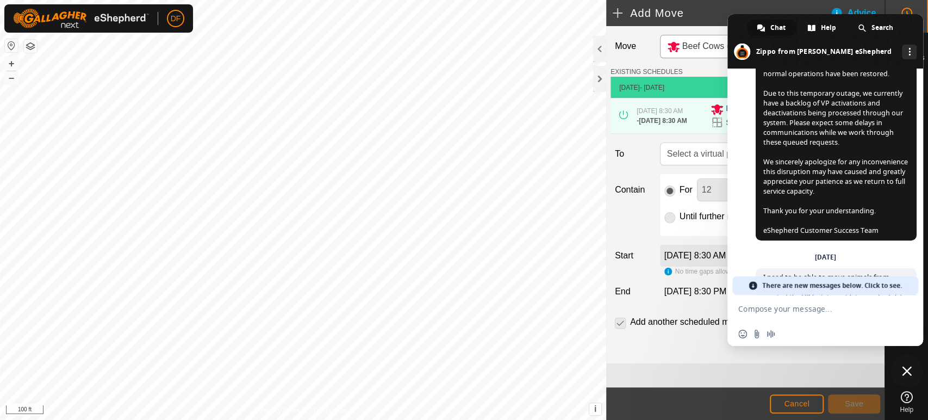
scroll to position [5767, 0]
click at [804, 272] on span "I need to be able to move animals from [GEOGRAPHIC_DATA] back to my barn. I hav…" at bounding box center [836, 286] width 145 height 29
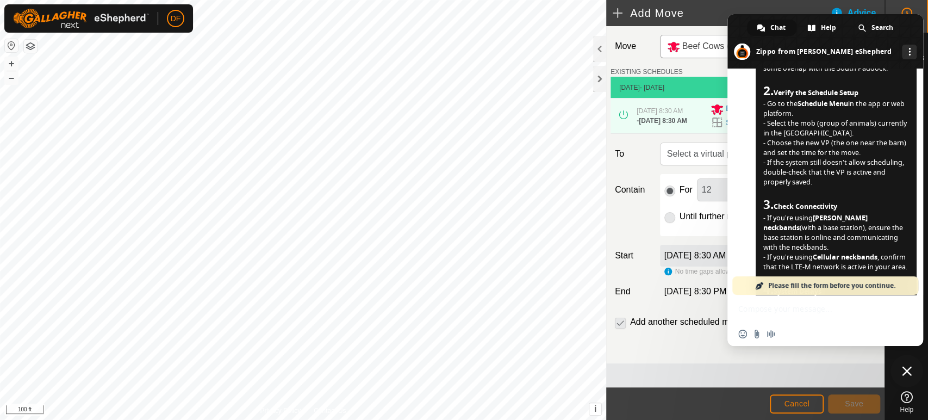
scroll to position [6154, 0]
click at [905, 366] on span "Close chat" at bounding box center [907, 371] width 10 height 10
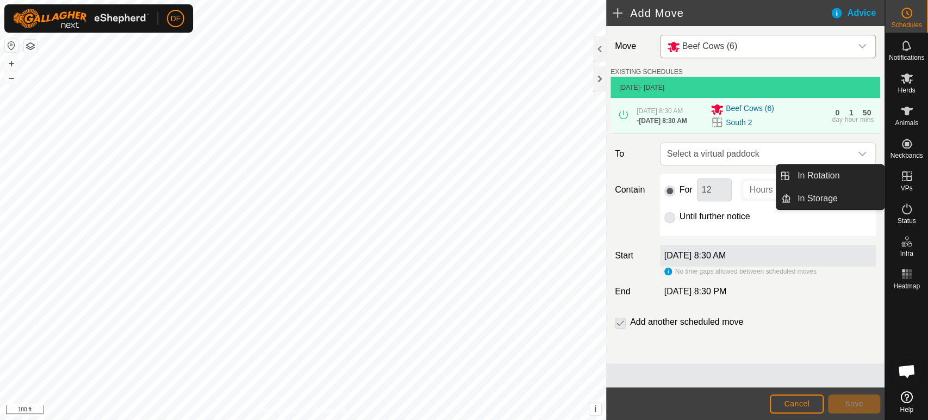
click at [908, 182] on icon at bounding box center [907, 176] width 13 height 13
click at [850, 173] on link "In Rotation" at bounding box center [837, 176] width 93 height 22
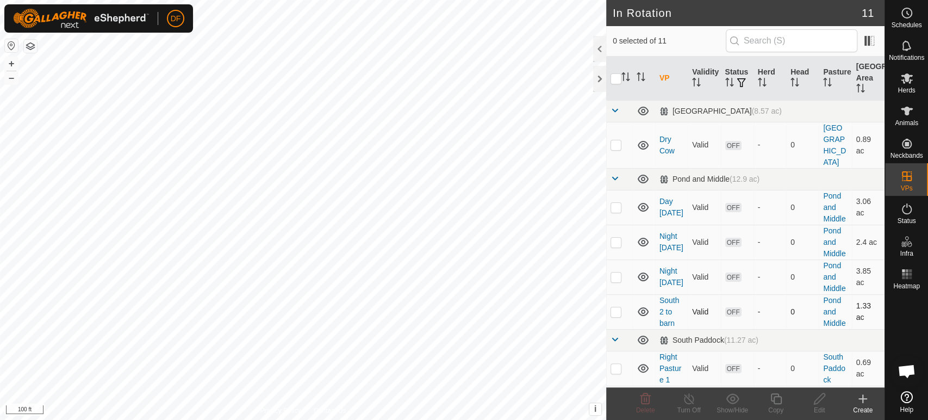
click at [619, 307] on p-checkbox at bounding box center [616, 311] width 11 height 9
checkbox input "true"
click at [820, 406] on div "Edit" at bounding box center [820, 410] width 44 height 10
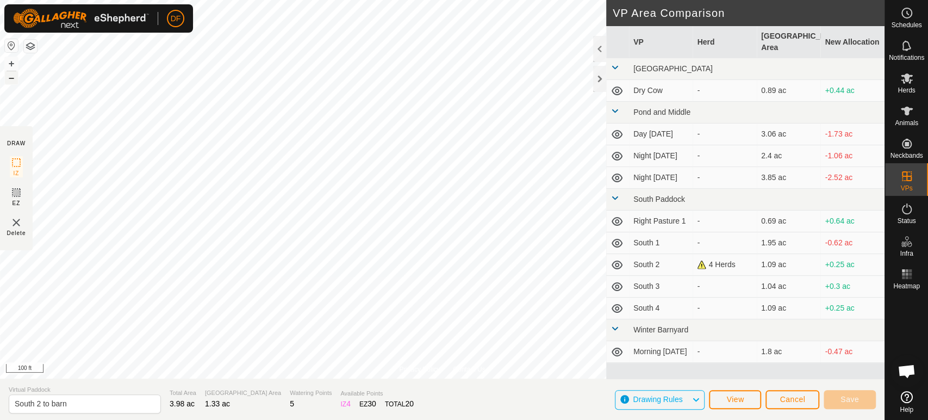
click at [11, 76] on button "–" at bounding box center [11, 77] width 13 height 13
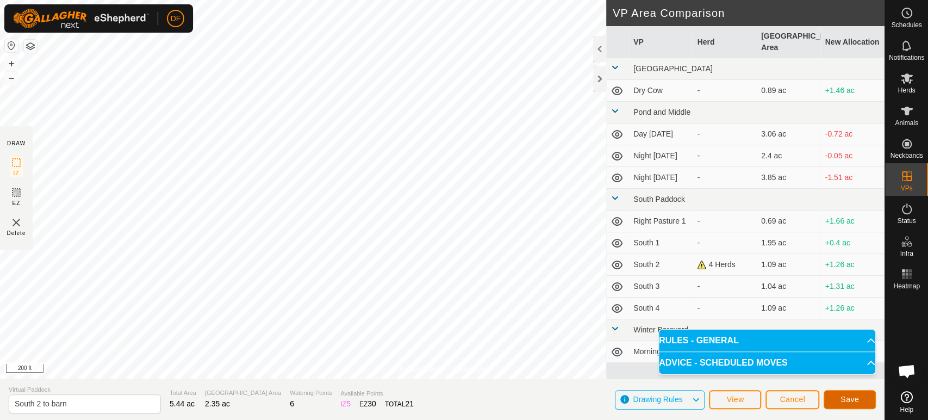
click at [861, 402] on button "Save" at bounding box center [850, 399] width 52 height 19
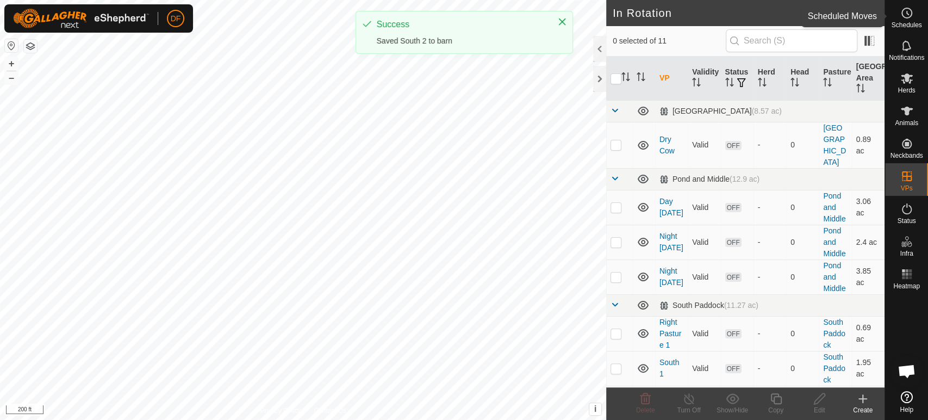
click at [903, 24] on span "Schedules" at bounding box center [906, 25] width 30 height 7
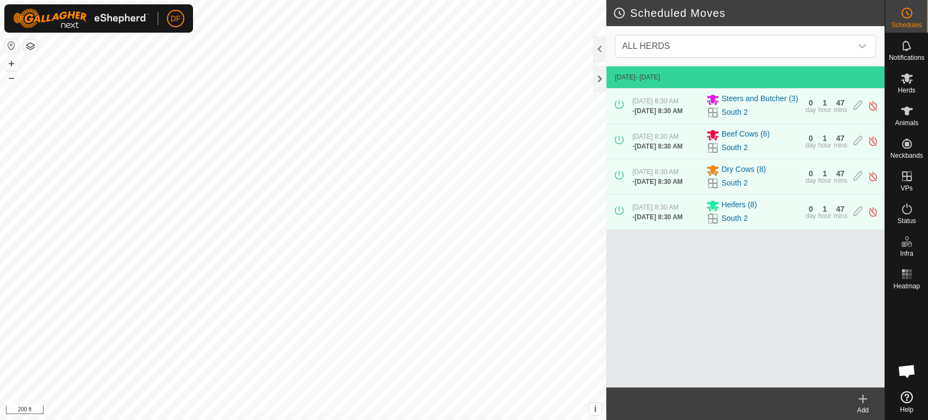
click at [864, 393] on icon at bounding box center [863, 398] width 13 height 13
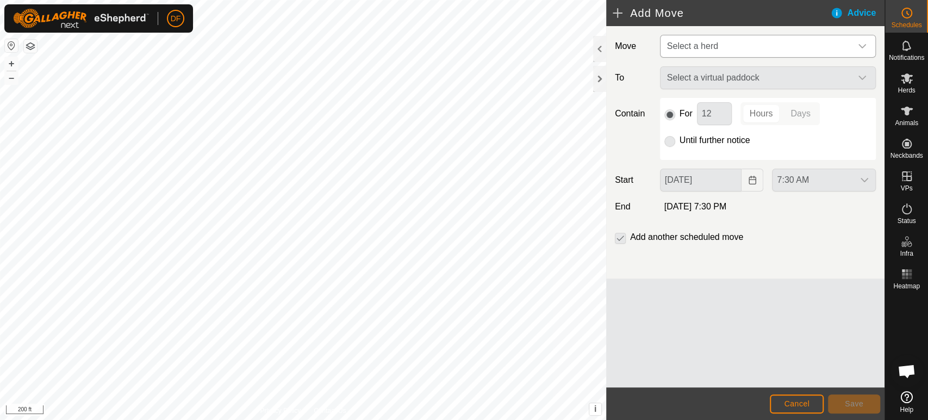
click at [703, 47] on span "Select a herd" at bounding box center [692, 45] width 51 height 9
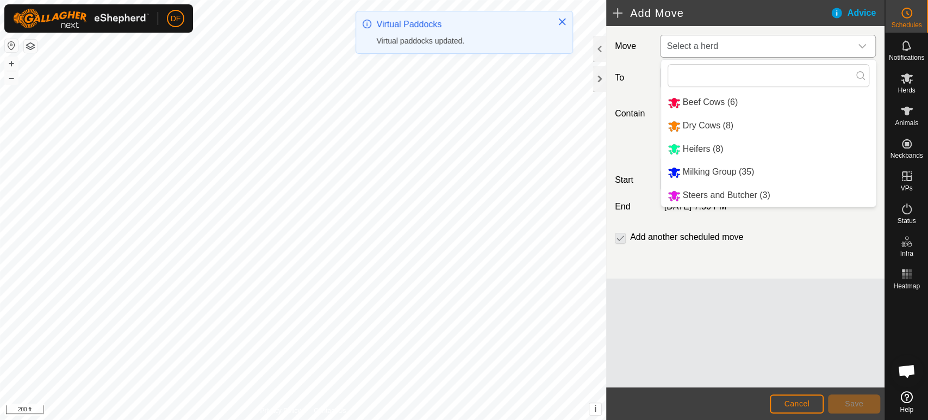
click at [703, 102] on li "Beef Cows (6)" at bounding box center [768, 102] width 215 height 22
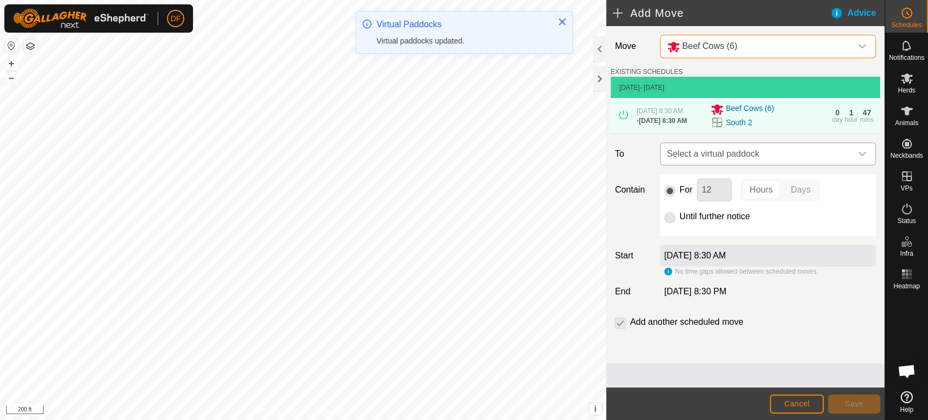
click at [717, 163] on span "Select a virtual paddock" at bounding box center [757, 154] width 189 height 22
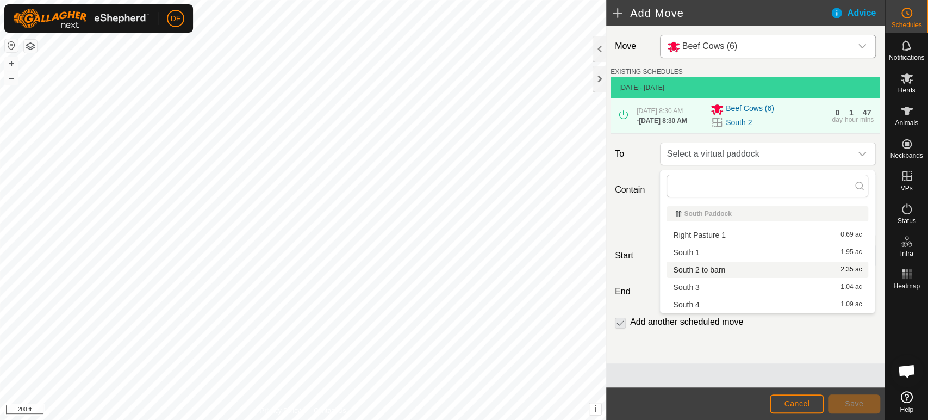
click at [703, 272] on span "South 2 to barn" at bounding box center [699, 270] width 52 height 8
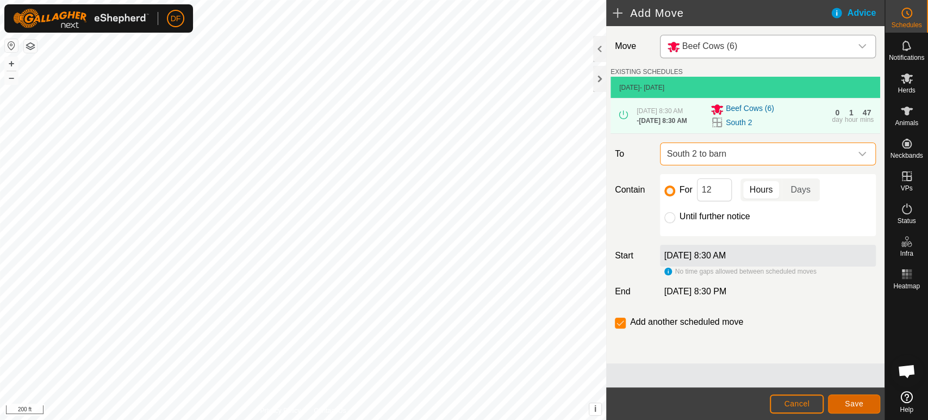
click at [864, 407] on button "Save" at bounding box center [854, 403] width 52 height 19
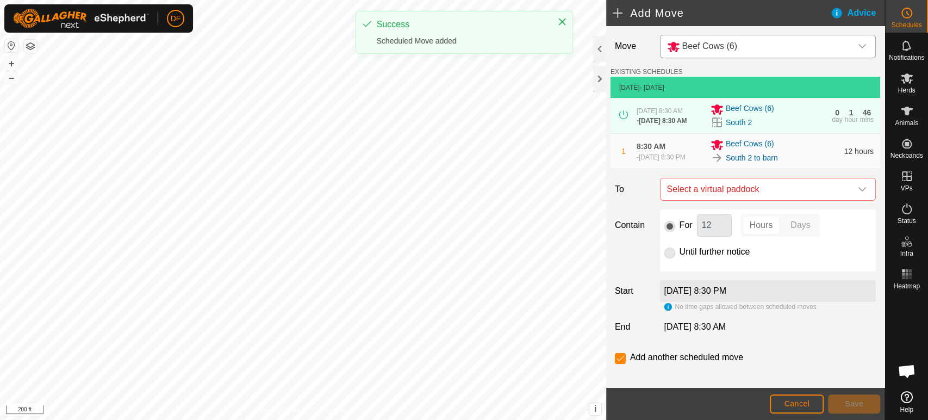
click at [737, 52] on div "Beef Cows (6)" at bounding box center [757, 47] width 180 height 14
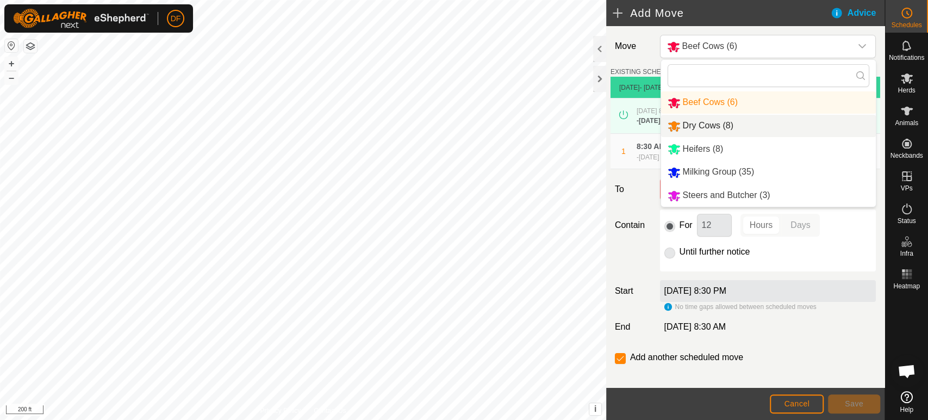
click at [728, 123] on li "Dry Cows (8)" at bounding box center [768, 126] width 215 height 22
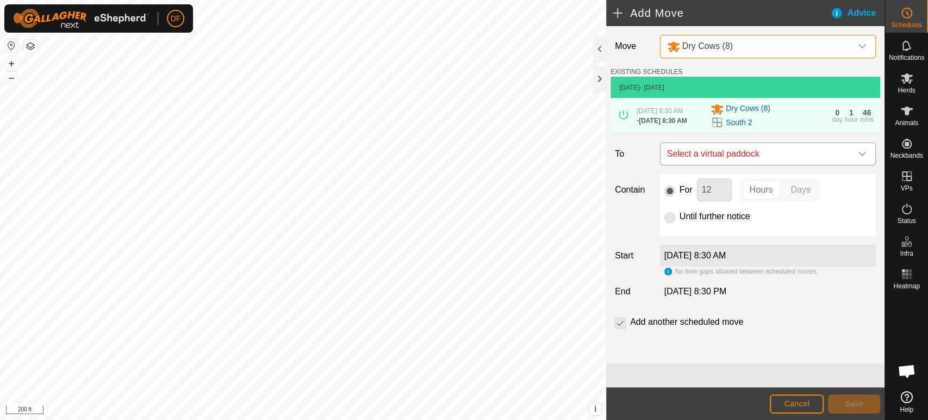
click at [726, 165] on span "Select a virtual paddock" at bounding box center [757, 154] width 189 height 22
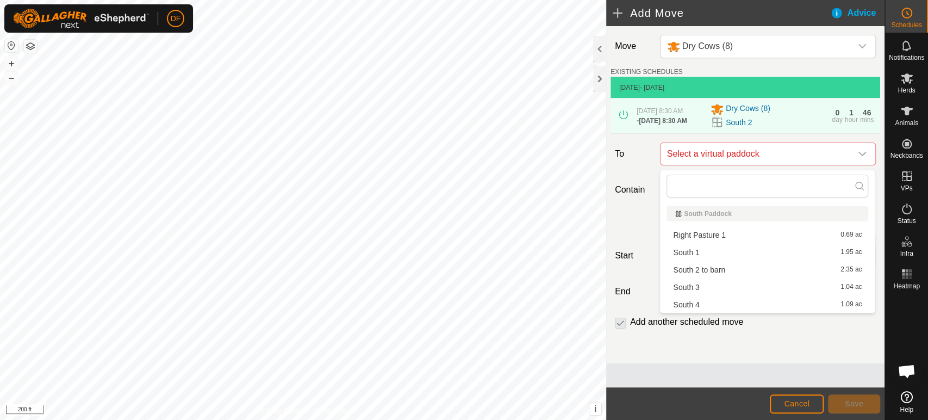
click at [716, 271] on span "South 2 to barn" at bounding box center [699, 270] width 52 height 8
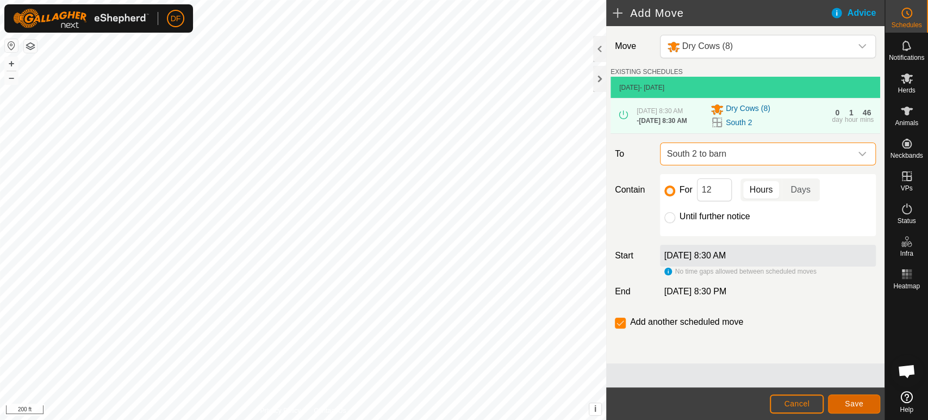
click at [853, 405] on span "Save" at bounding box center [854, 403] width 18 height 9
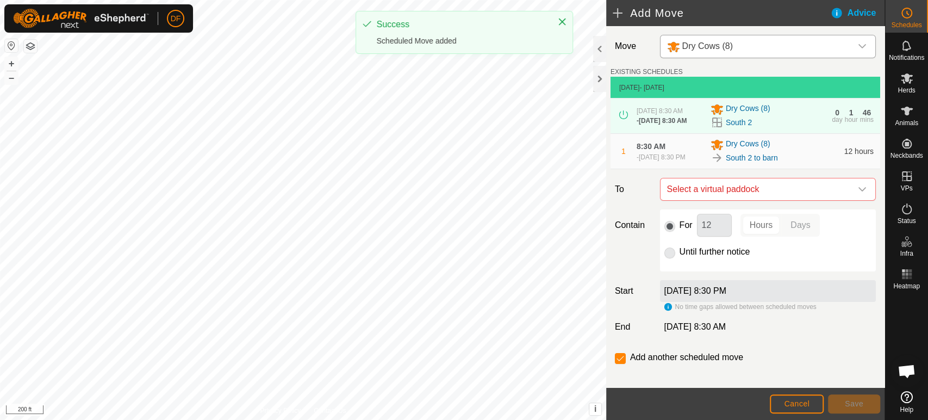
click at [726, 55] on span "Dry Cows (8)" at bounding box center [757, 46] width 189 height 22
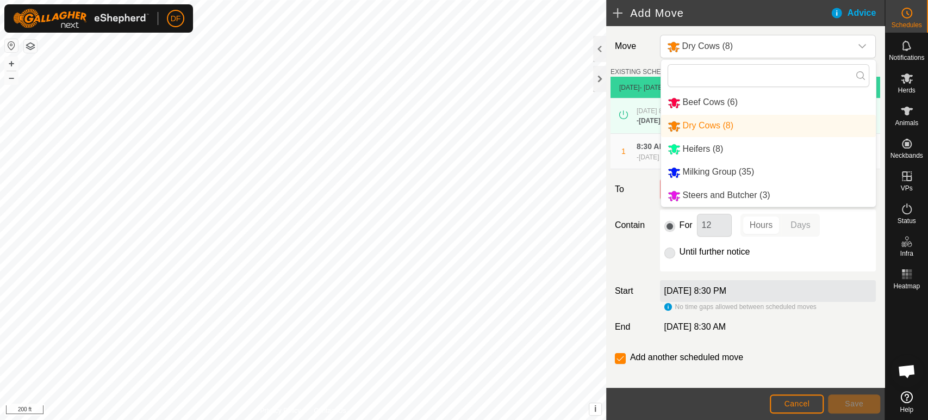
click at [717, 150] on span "Heifers (8)" at bounding box center [703, 148] width 41 height 9
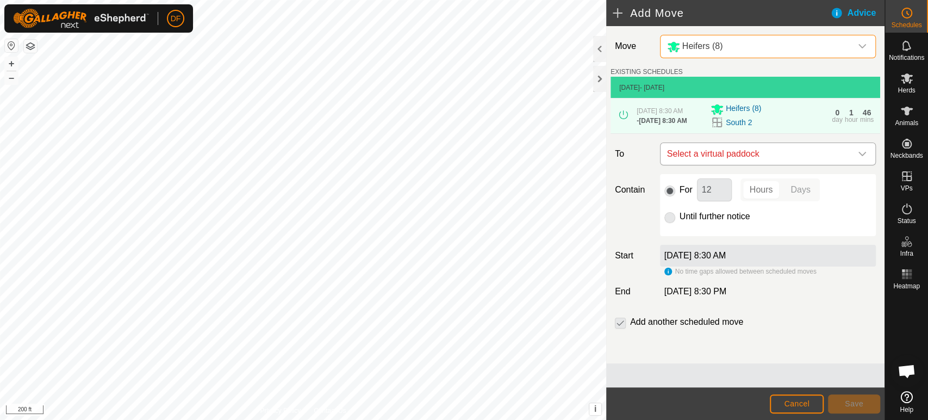
click at [730, 165] on span "Select a virtual paddock" at bounding box center [757, 154] width 189 height 22
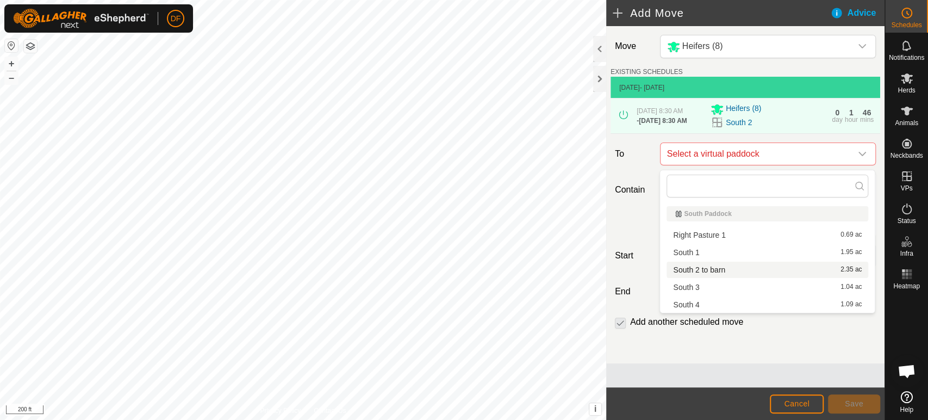
click at [718, 266] on li "South 2 to barn 2.35 ac" at bounding box center [768, 270] width 202 height 16
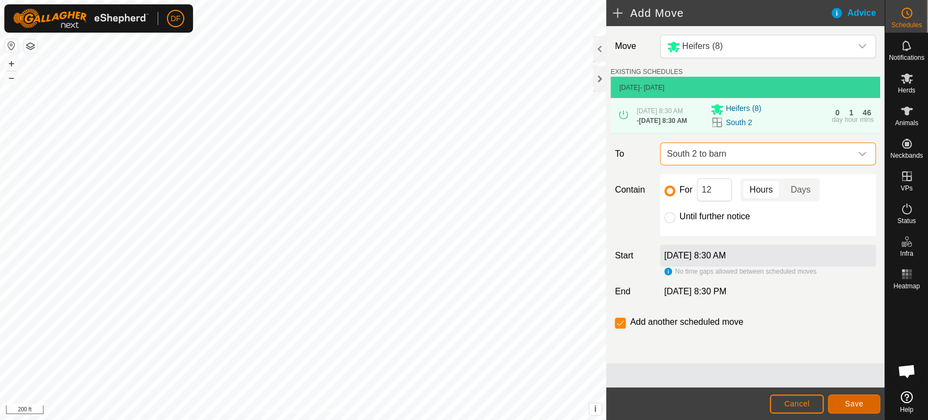
click at [853, 400] on span "Save" at bounding box center [854, 403] width 18 height 9
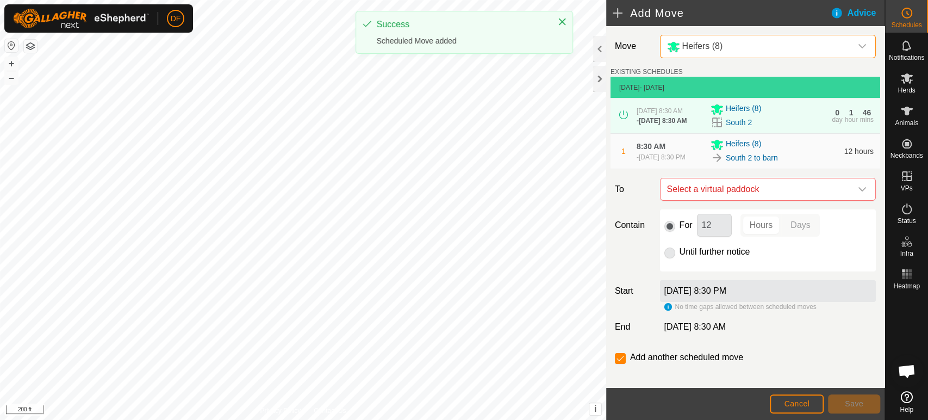
click at [726, 55] on span "Heifers (8)" at bounding box center [757, 46] width 189 height 22
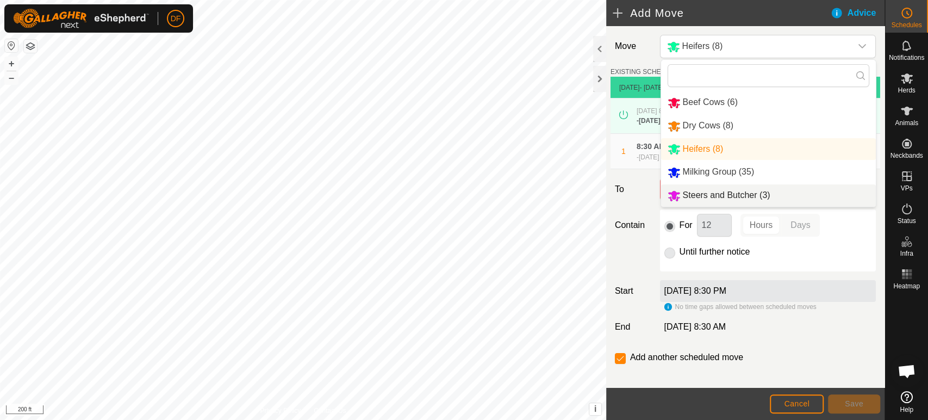
click at [723, 196] on span "Steers and Butcher (3)" at bounding box center [727, 194] width 88 height 9
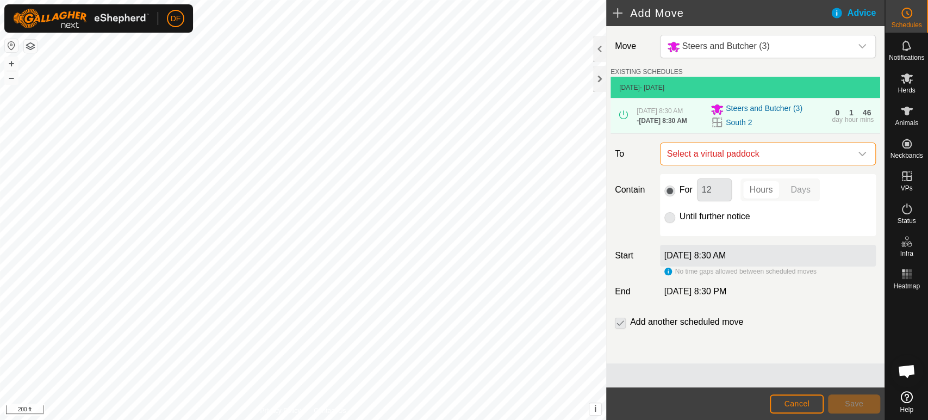
click at [739, 165] on span "Select a virtual paddock" at bounding box center [757, 154] width 189 height 22
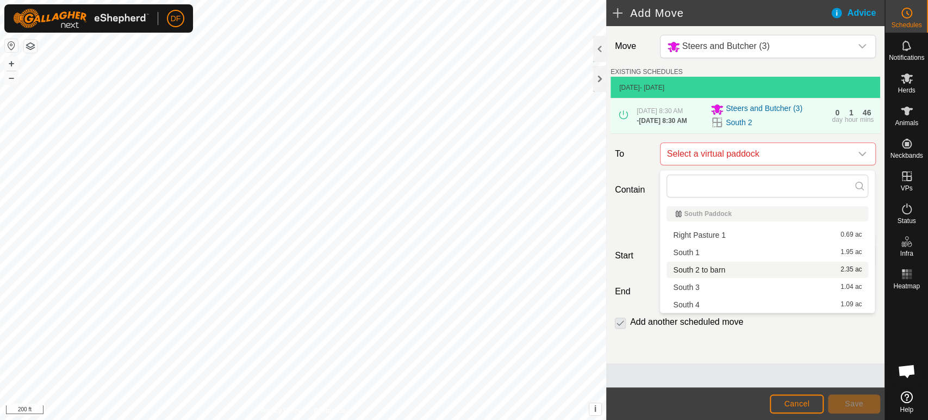
click at [711, 272] on li "South 2 to barn 2.35 ac" at bounding box center [768, 270] width 202 height 16
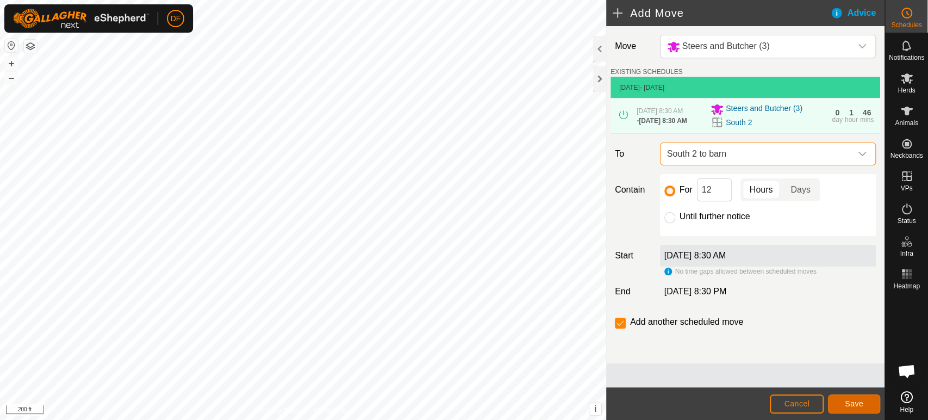
click at [858, 413] on button "Save" at bounding box center [854, 403] width 52 height 19
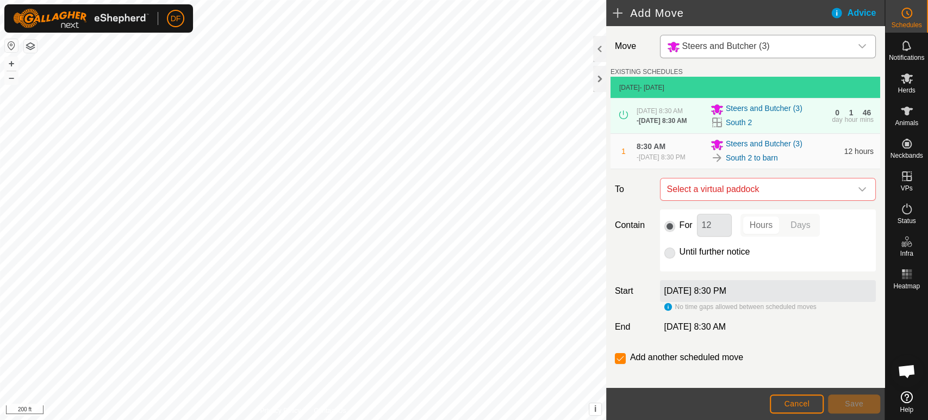
click at [859, 46] on icon "dropdown trigger" at bounding box center [862, 46] width 9 height 9
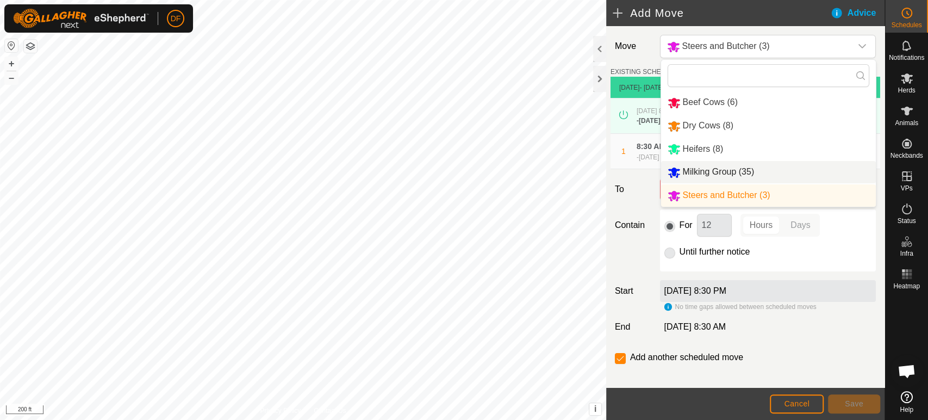
click at [738, 167] on li "Milking Group (35)" at bounding box center [768, 172] width 215 height 22
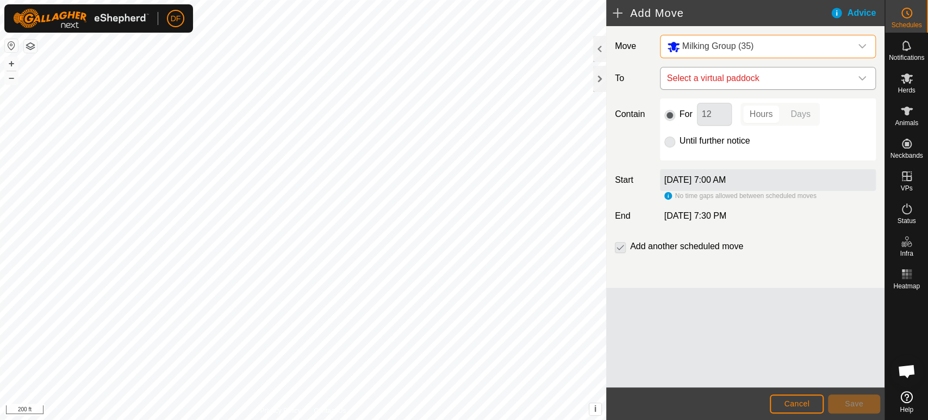
click at [716, 70] on span "Select a virtual paddock" at bounding box center [757, 78] width 189 height 22
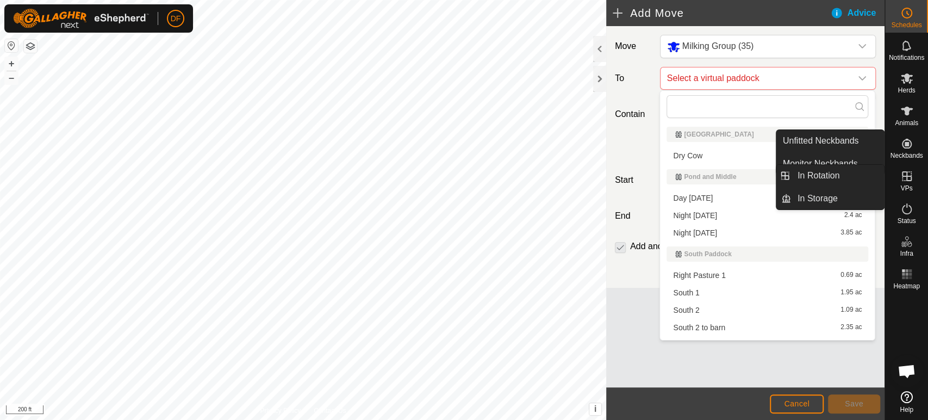
click at [902, 171] on icon at bounding box center [907, 176] width 10 height 10
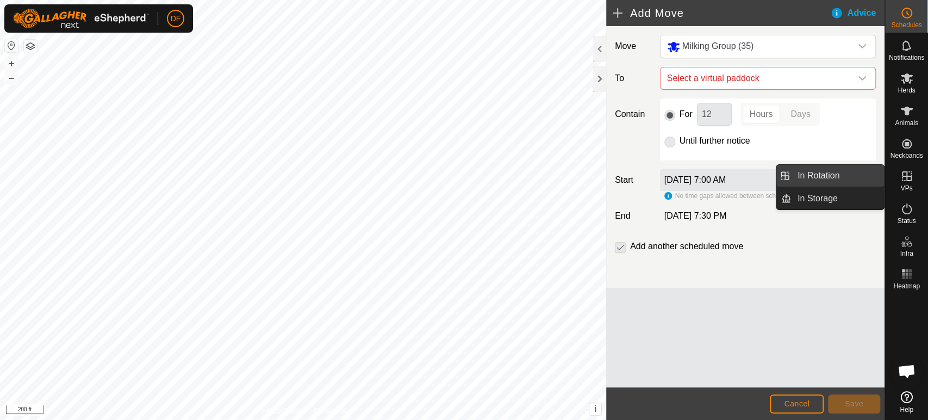
click at [865, 177] on link "In Rotation" at bounding box center [837, 176] width 93 height 22
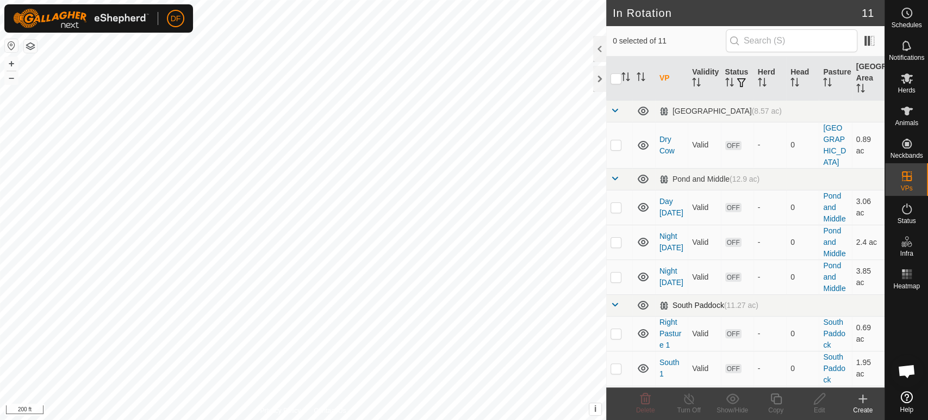
click at [616, 300] on span at bounding box center [615, 304] width 9 height 9
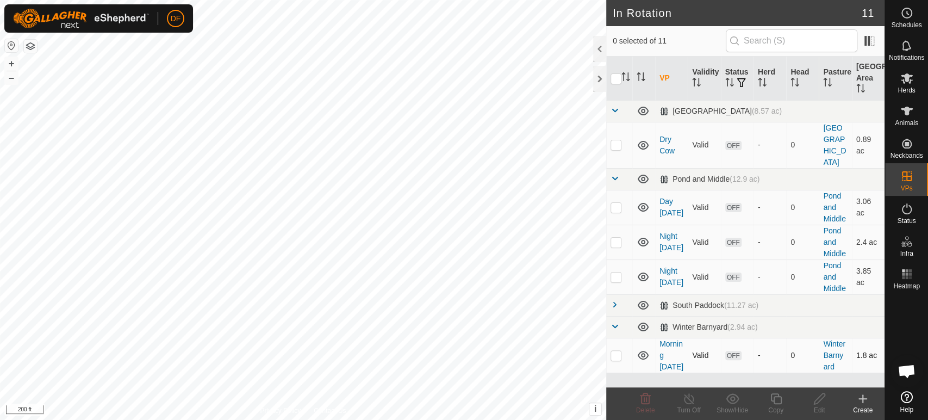
click at [615, 351] on p-checkbox at bounding box center [616, 355] width 11 height 9
checkbox input "true"
click at [819, 400] on icon at bounding box center [820, 398] width 14 height 13
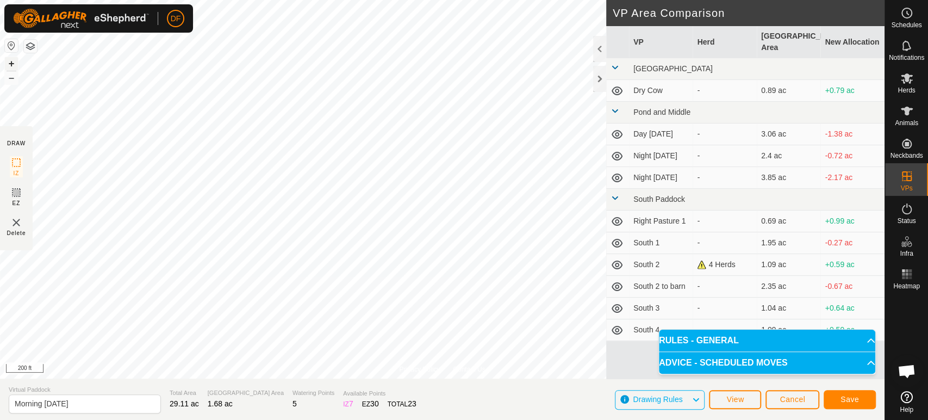
click at [13, 64] on button "+" at bounding box center [11, 63] width 13 height 13
click at [835, 405] on button "Save" at bounding box center [850, 399] width 52 height 19
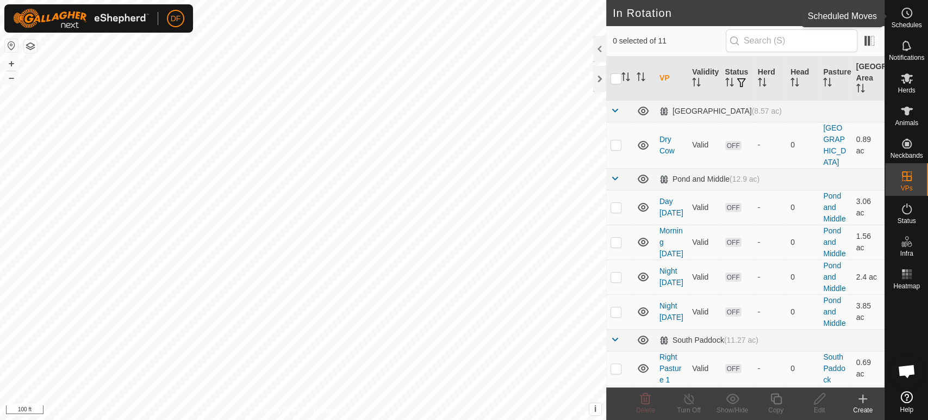
click at [910, 24] on span "Schedules" at bounding box center [906, 25] width 30 height 7
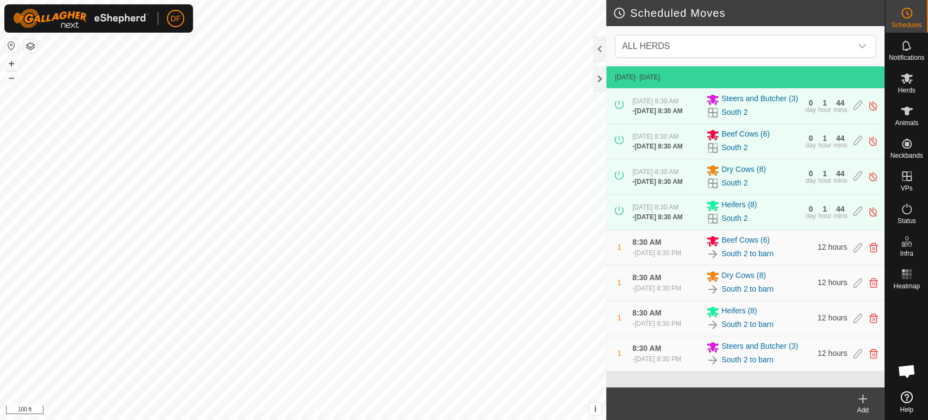
click at [858, 404] on icon at bounding box center [863, 398] width 13 height 13
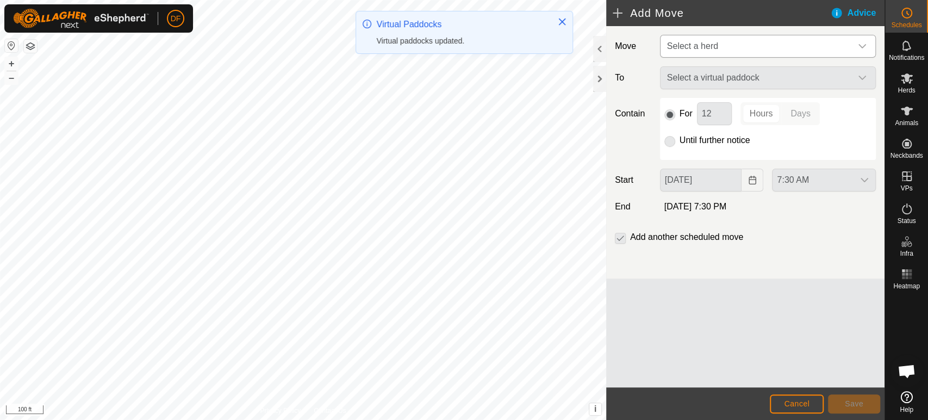
click at [715, 54] on span "Select a herd" at bounding box center [757, 46] width 189 height 22
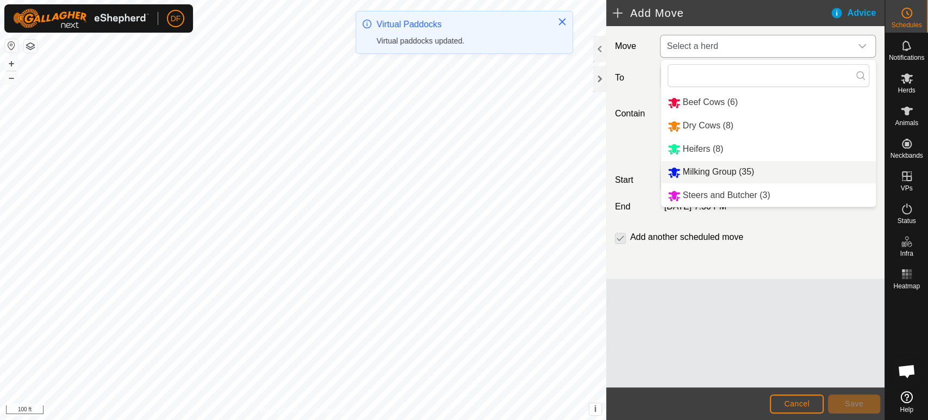
click at [709, 172] on li "Milking Group (35)" at bounding box center [768, 172] width 215 height 22
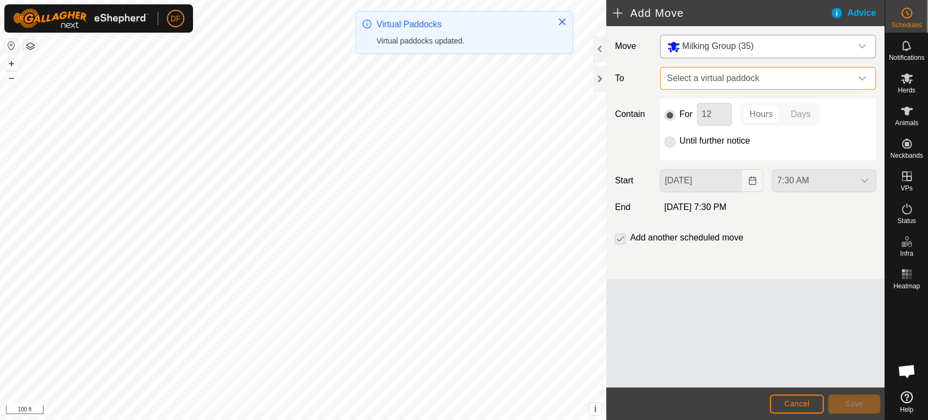
click at [714, 74] on span "Select a virtual paddock" at bounding box center [757, 78] width 189 height 22
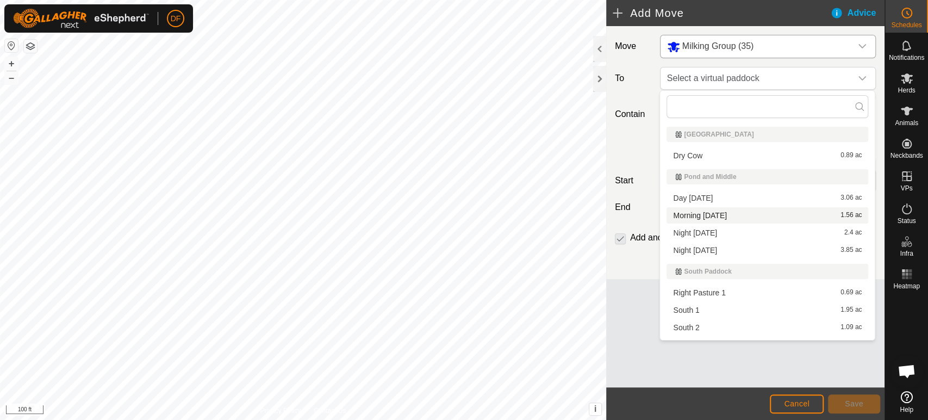
click at [706, 216] on li "Morning [DATE] 1.56 ac" at bounding box center [768, 215] width 202 height 16
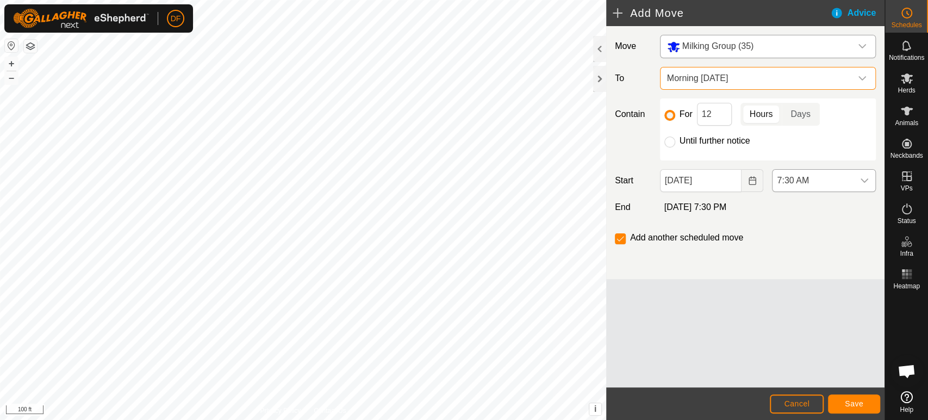
click at [828, 176] on span "7:30 AM" at bounding box center [813, 181] width 81 height 22
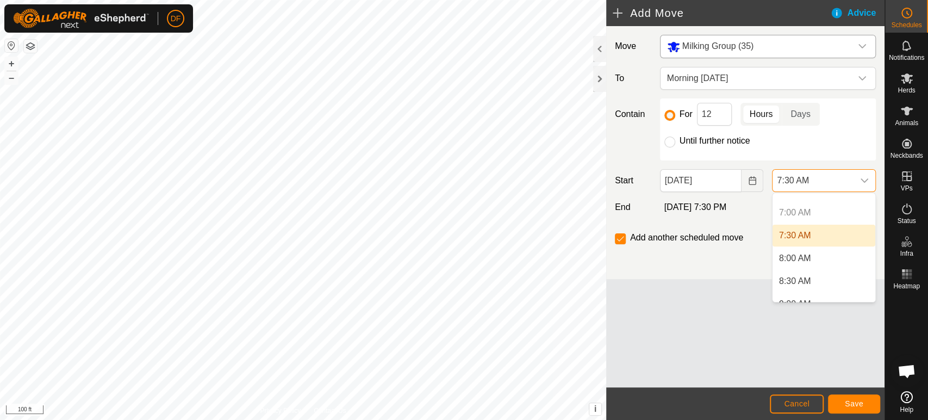
scroll to position [317, 0]
click at [823, 250] on li "8:00 AM" at bounding box center [824, 253] width 103 height 22
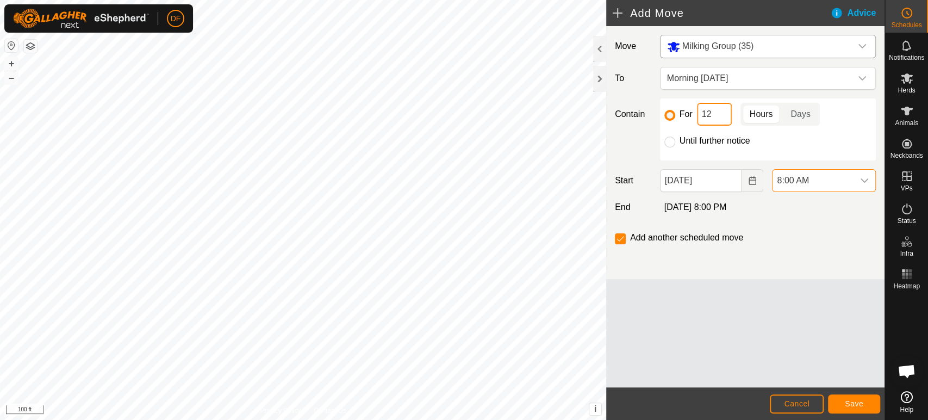
click at [720, 118] on input "12" at bounding box center [714, 114] width 35 height 23
click at [850, 400] on span "Save" at bounding box center [854, 403] width 18 height 9
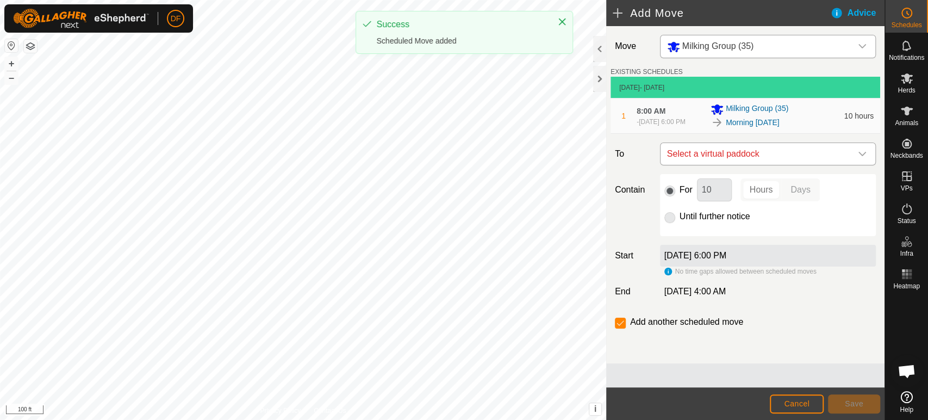
click at [755, 156] on span "Select a virtual paddock" at bounding box center [757, 154] width 189 height 22
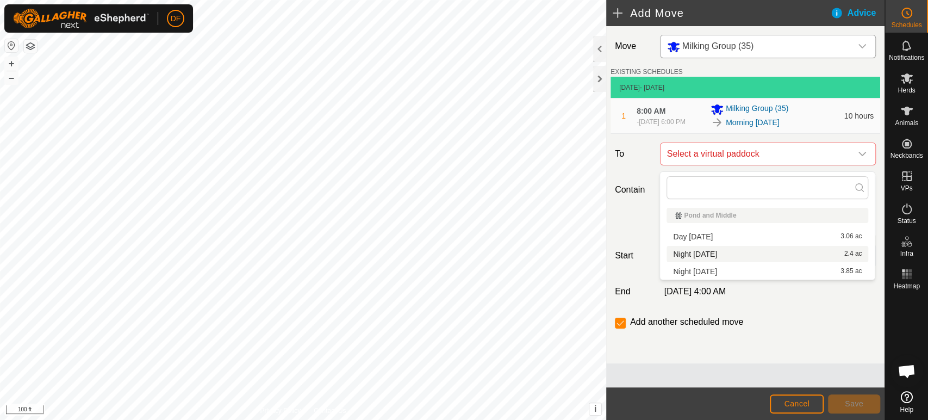
click at [722, 254] on div "Night [DATE] 2.4 ac" at bounding box center [767, 254] width 189 height 8
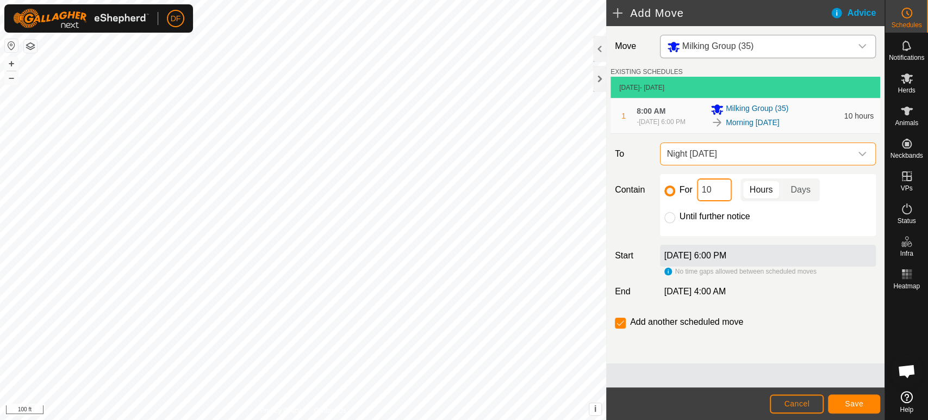
click at [720, 197] on input "10" at bounding box center [714, 189] width 35 height 23
type input "12"
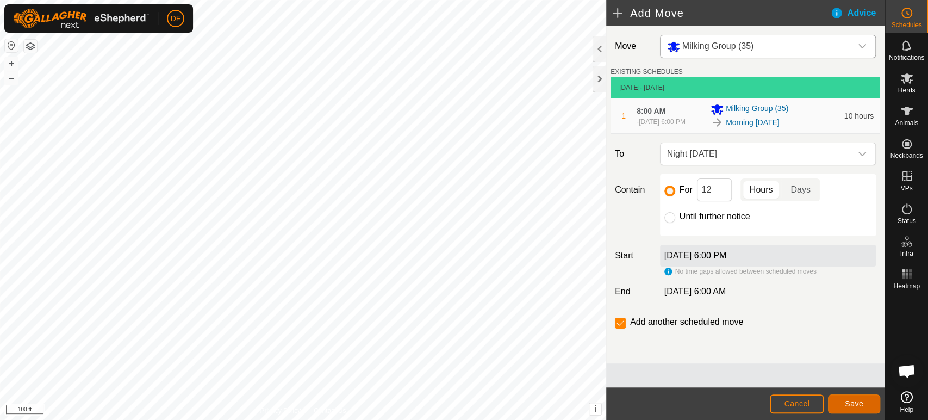
click at [836, 396] on button "Save" at bounding box center [854, 403] width 52 height 19
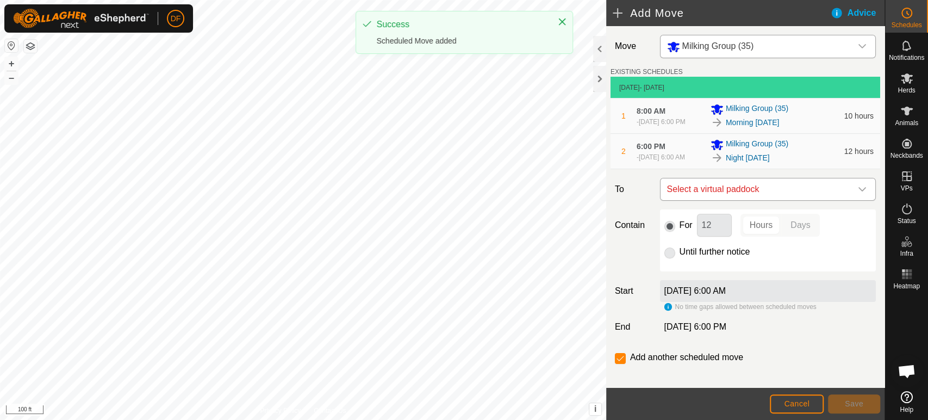
click at [751, 195] on span "Select a virtual paddock" at bounding box center [757, 189] width 189 height 22
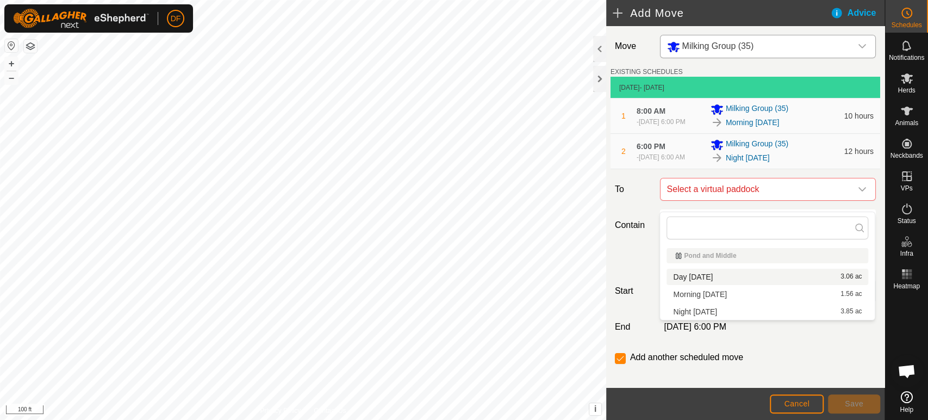
click at [714, 277] on div "Day [DATE] 3.06 ac" at bounding box center [767, 277] width 189 height 8
click at [714, 271] on div "For 12 Hours Days Until further notice" at bounding box center [768, 240] width 216 height 62
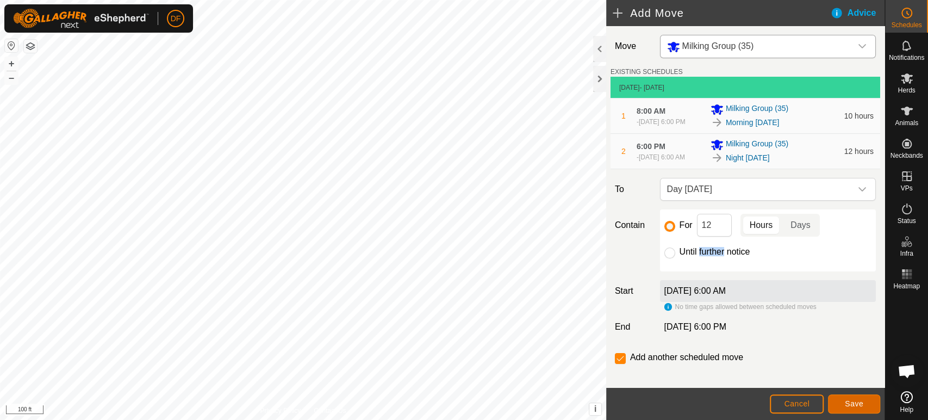
click at [859, 403] on span "Save" at bounding box center [854, 403] width 18 height 9
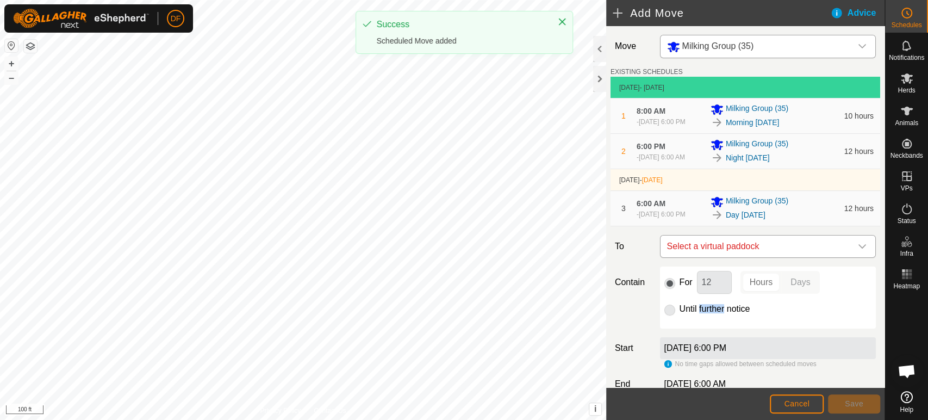
click at [768, 257] on span "Select a virtual paddock" at bounding box center [757, 246] width 189 height 22
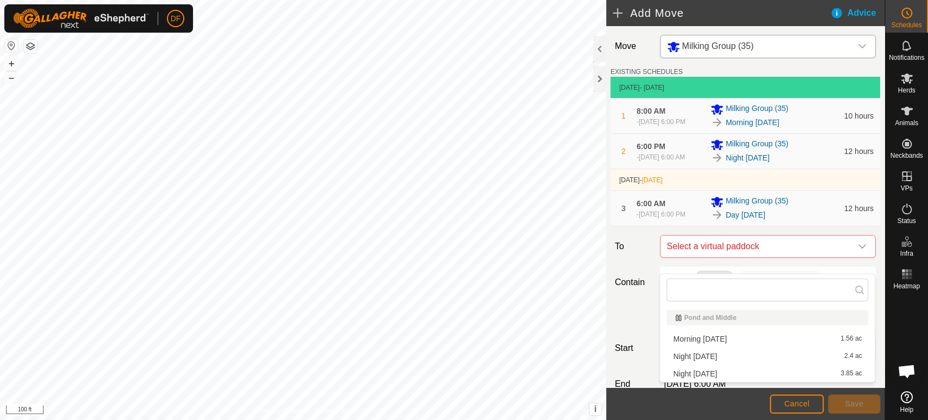
click at [720, 373] on li "Night [DATE] 3.85 ac" at bounding box center [768, 373] width 202 height 16
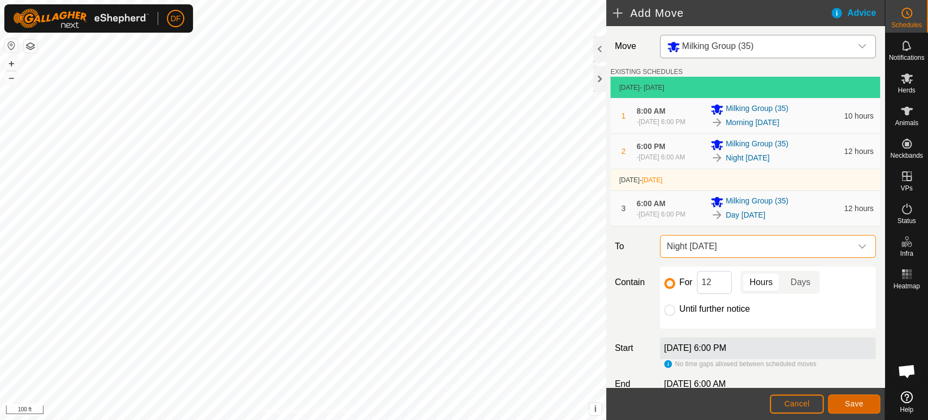
click at [842, 402] on button "Save" at bounding box center [854, 403] width 52 height 19
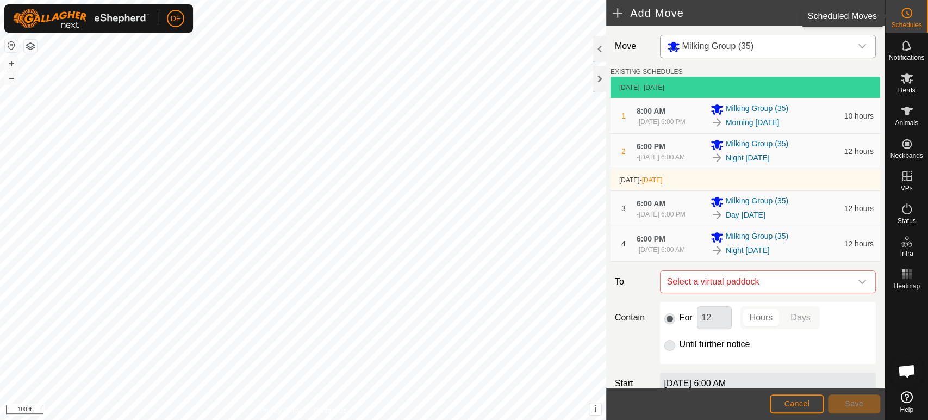
click at [918, 20] on div "Schedules" at bounding box center [906, 16] width 43 height 33
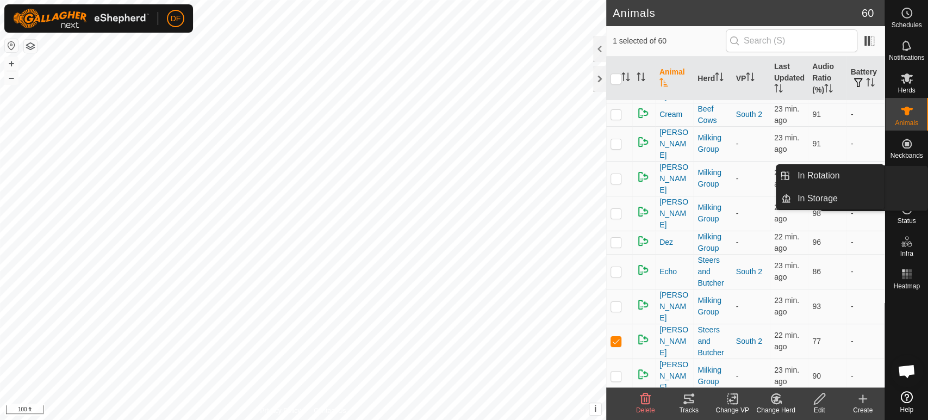
scroll to position [361, 0]
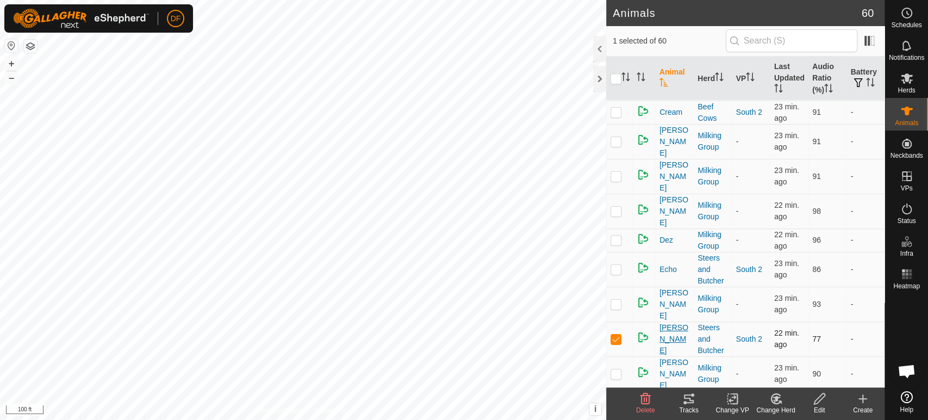
click at [664, 322] on span "[PERSON_NAME]" at bounding box center [674, 339] width 29 height 34
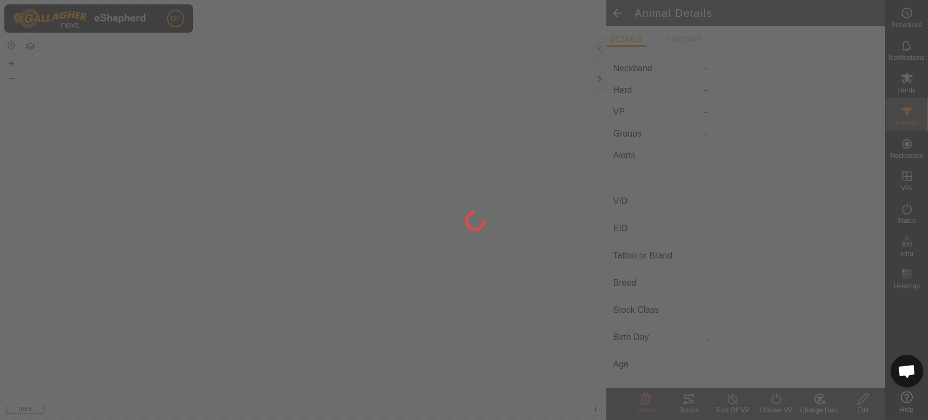
type input "[PERSON_NAME]"
type input "-"
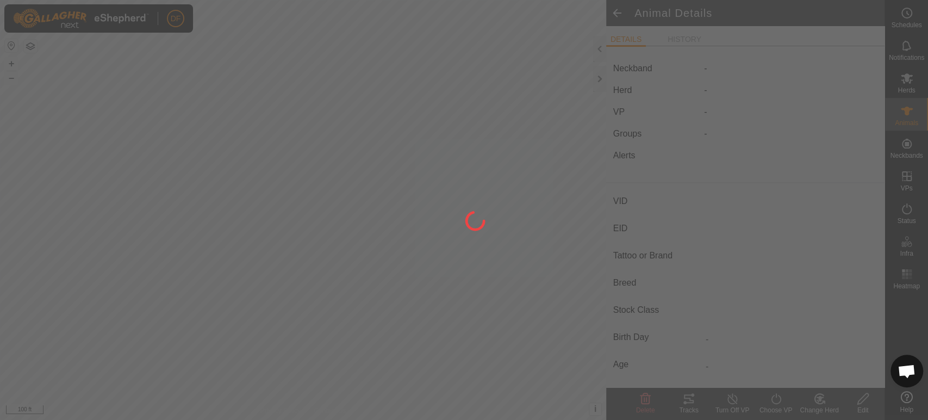
type input "-"
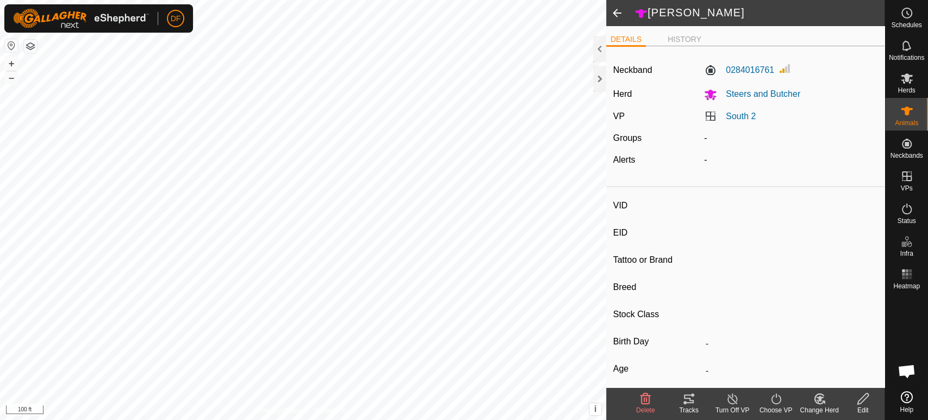
type input "[PERSON_NAME]"
type input "-"
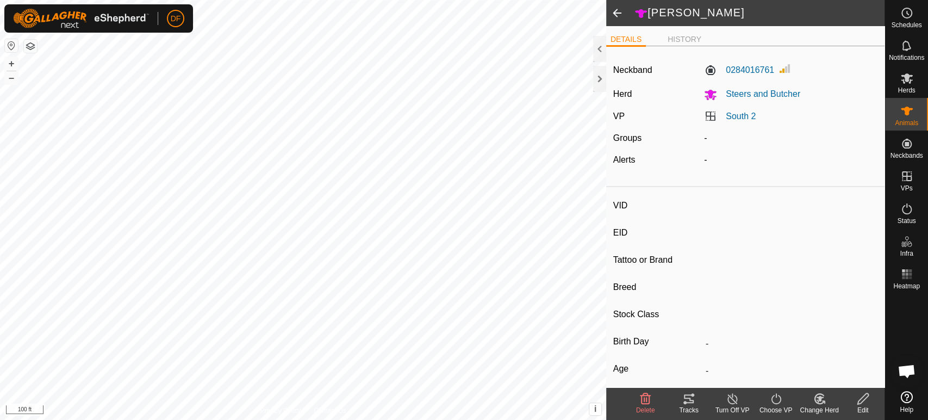
type input "-"
click at [914, 25] on span "Schedules" at bounding box center [906, 25] width 30 height 7
